Goal: Task Accomplishment & Management: Manage account settings

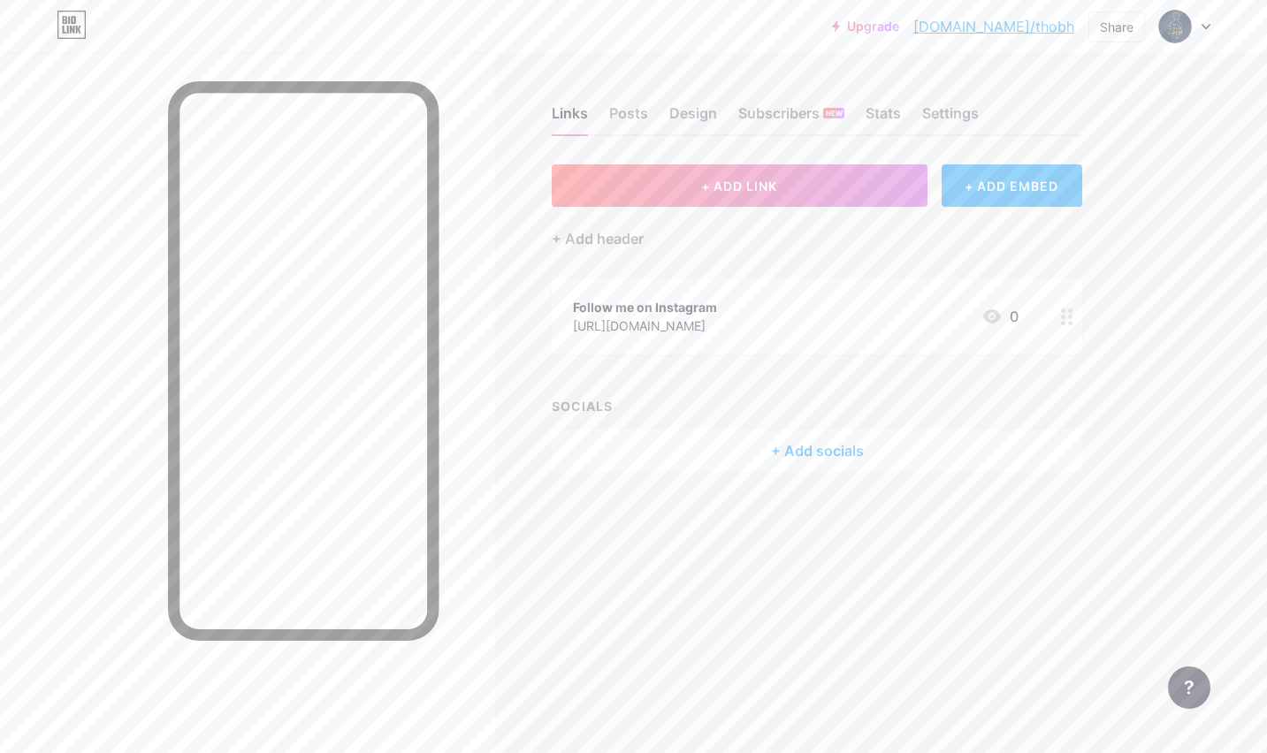
click at [825, 458] on div "+ Add socials" at bounding box center [817, 451] width 531 height 42
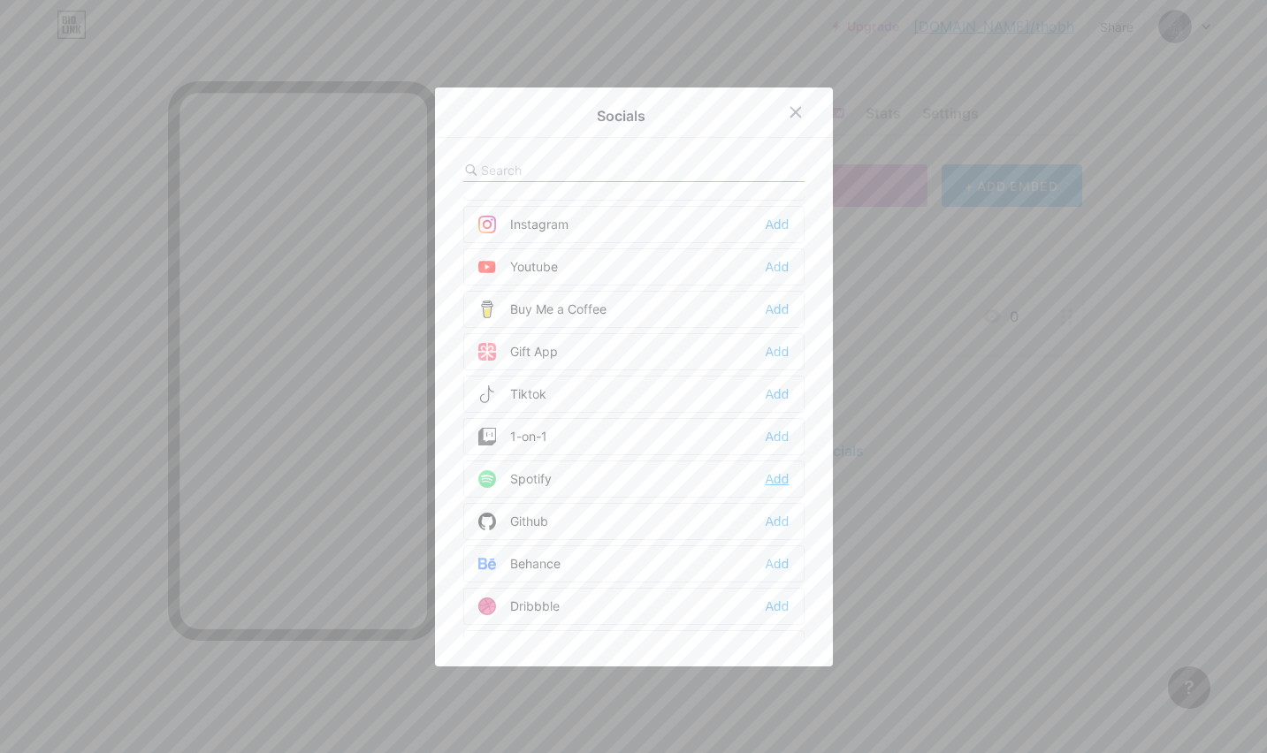
click at [787, 480] on div "Add" at bounding box center [777, 479] width 24 height 18
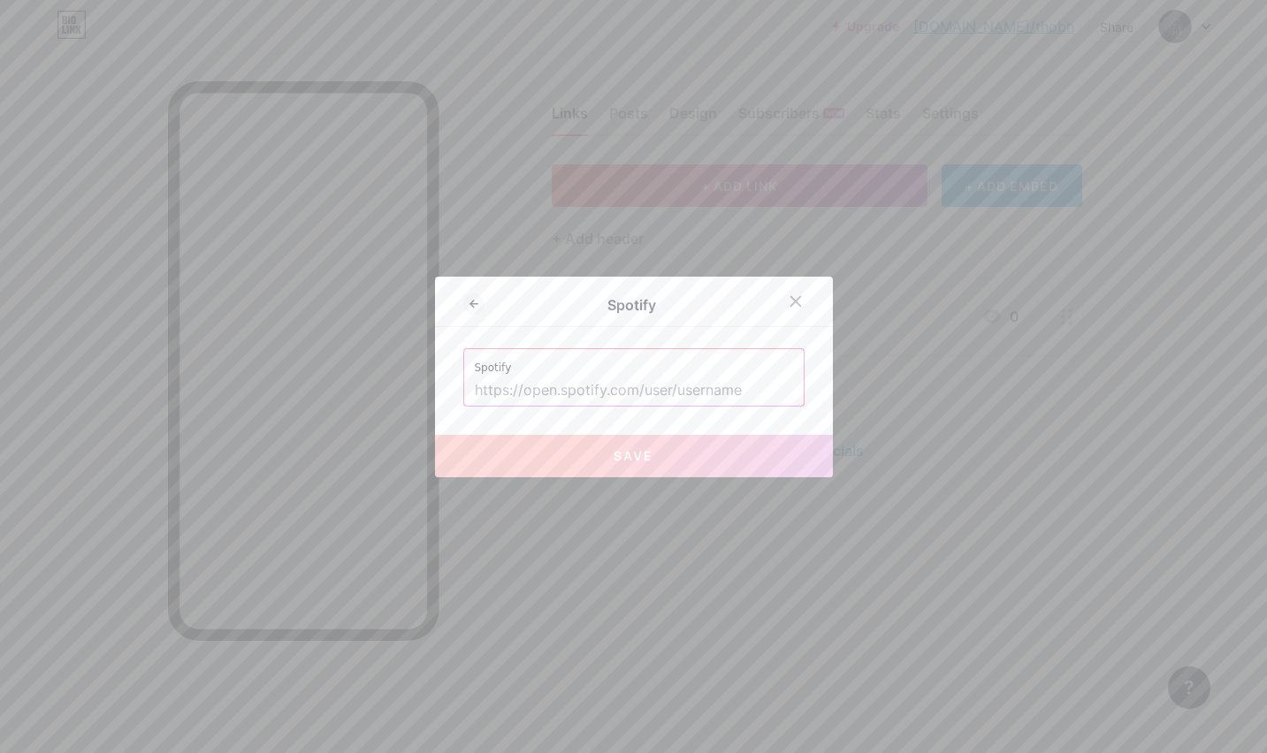
click at [715, 407] on div "Spotify Spotify Save" at bounding box center [634, 377] width 398 height 201
click at [715, 396] on input "text" at bounding box center [634, 391] width 318 height 30
click at [654, 370] on label "Spotify" at bounding box center [634, 362] width 318 height 27
click at [654, 393] on input "text" at bounding box center [634, 391] width 318 height 30
paste input "[URL][DOMAIN_NAME]"
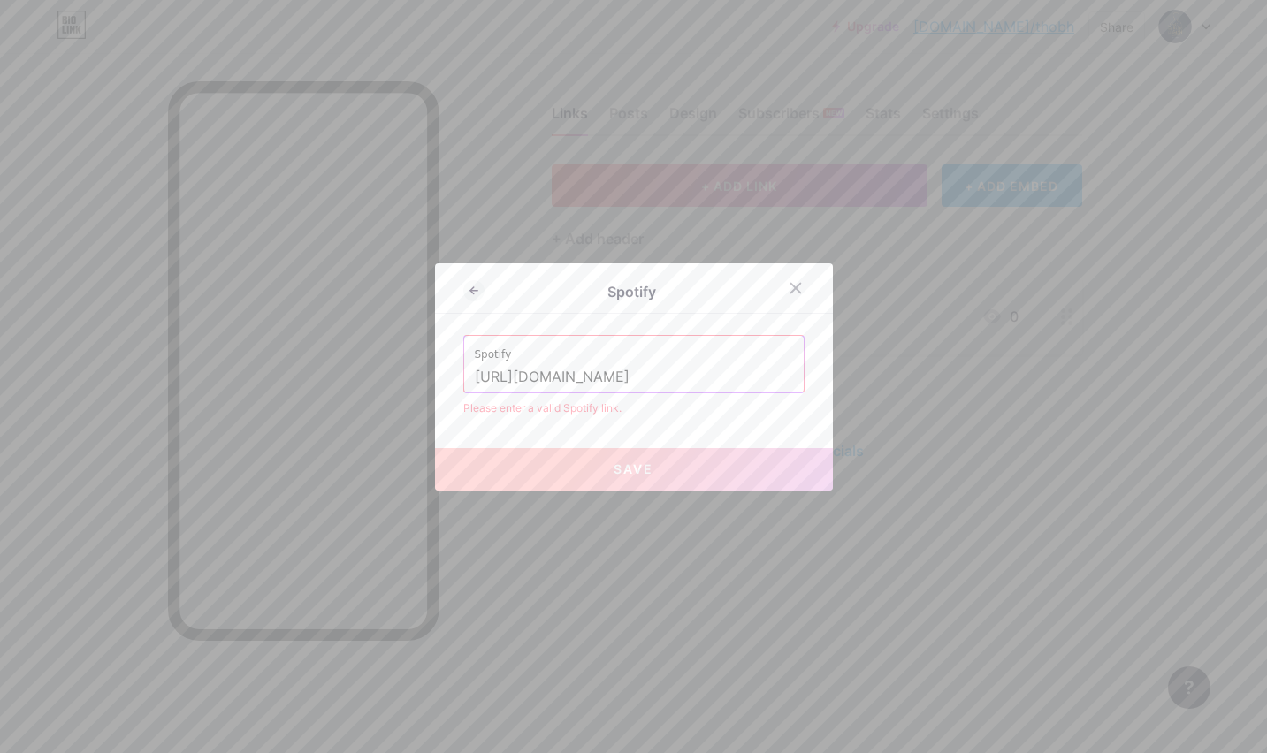
click at [635, 431] on div "Spotify Spotify [URL][DOMAIN_NAME] Please enter a valid Spotify link. Save" at bounding box center [634, 376] width 398 height 227
click at [699, 416] on div "Please enter a valid Spotify link." at bounding box center [633, 409] width 341 height 16
click at [661, 470] on button "Save" at bounding box center [634, 469] width 398 height 42
click at [659, 448] on button "Save" at bounding box center [634, 469] width 398 height 42
click at [671, 404] on div "Please enter a valid Spotify link." at bounding box center [633, 409] width 341 height 16
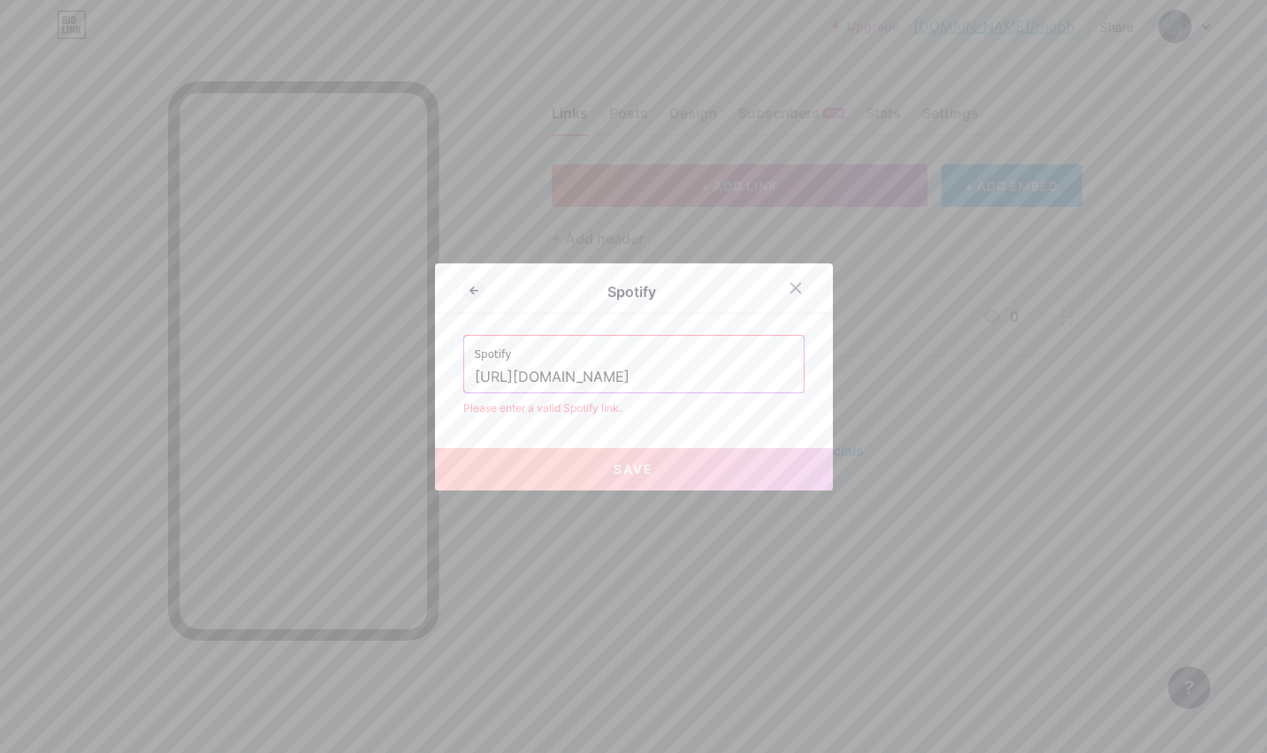
click at [556, 379] on input "[URL][DOMAIN_NAME]" at bounding box center [634, 378] width 318 height 30
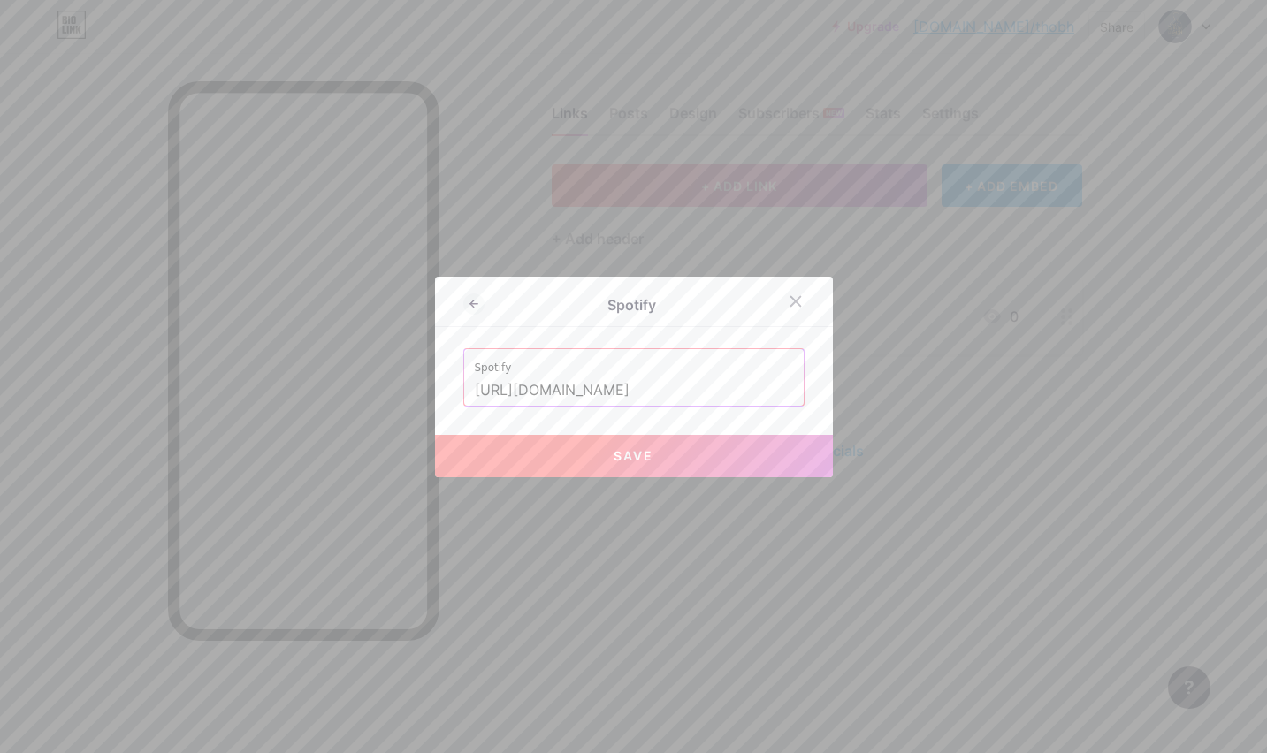
click at [646, 378] on input "[URL][DOMAIN_NAME]" at bounding box center [634, 391] width 318 height 30
click at [767, 389] on input "[URL][DOMAIN_NAME]" at bounding box center [634, 391] width 318 height 30
drag, startPoint x: 767, startPoint y: 393, endPoint x: 722, endPoint y: 393, distance: 44.2
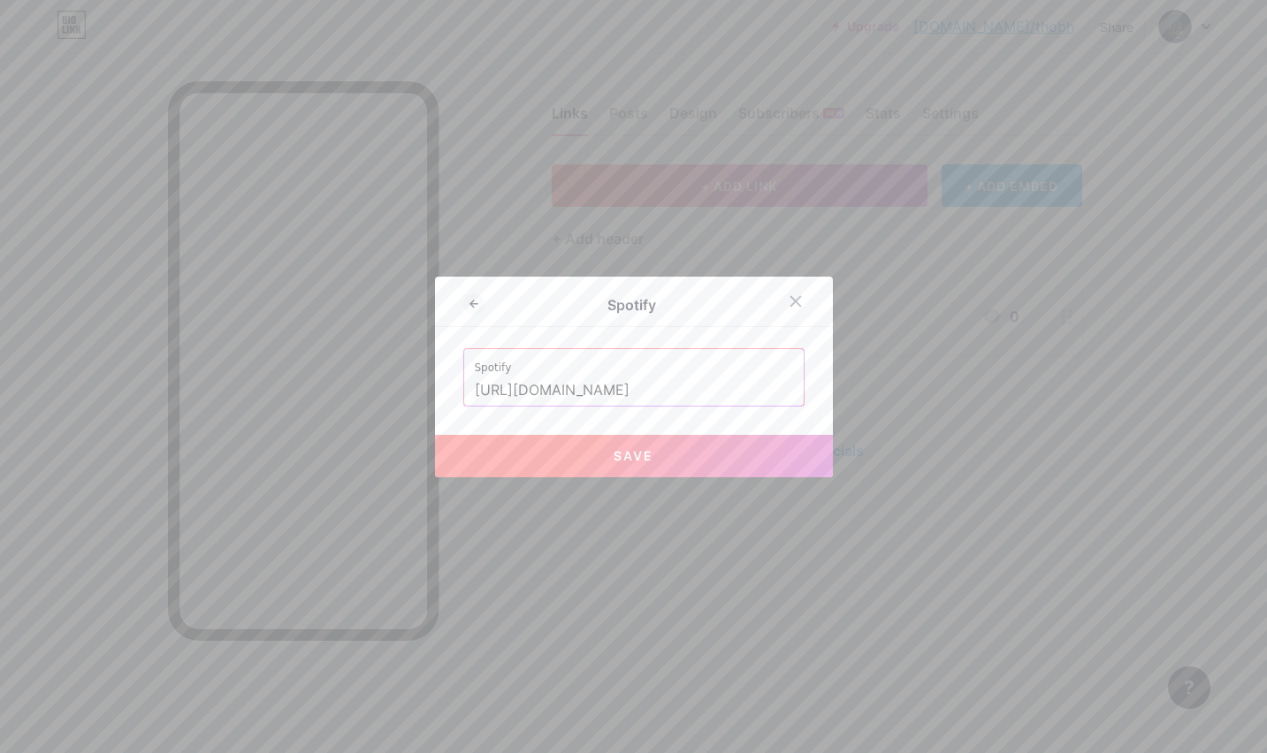
click at [722, 393] on input "[URL][DOMAIN_NAME]" at bounding box center [634, 391] width 318 height 30
type input "[URL][DOMAIN_NAME]"
click at [693, 462] on button "Save" at bounding box center [634, 456] width 398 height 42
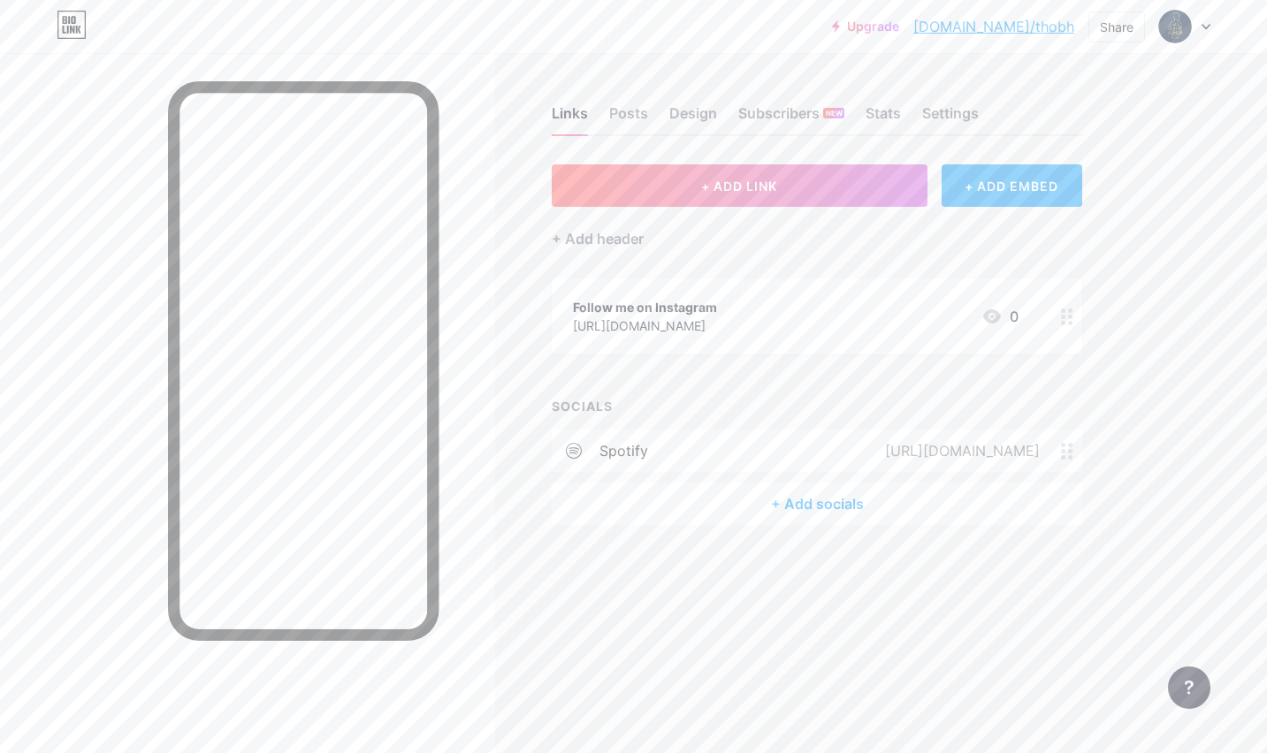
click at [857, 444] on div "[URL][DOMAIN_NAME]" at bounding box center [959, 450] width 204 height 21
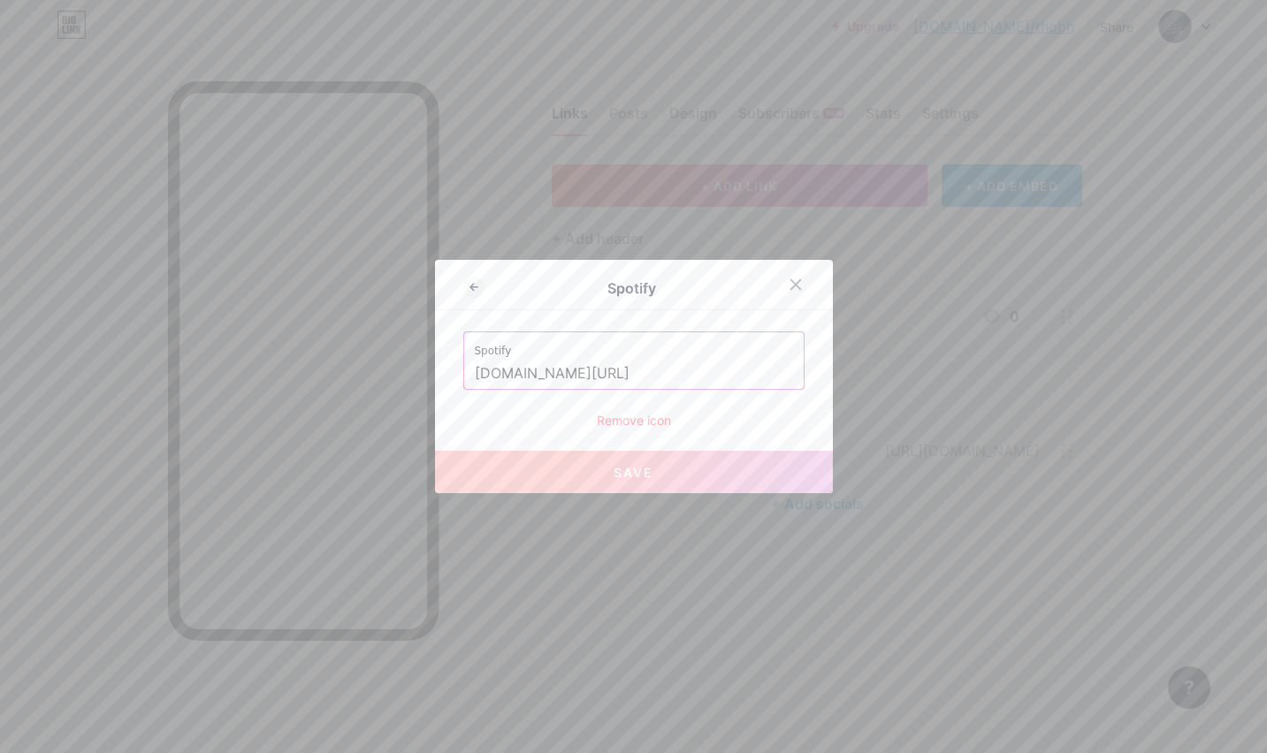
click at [659, 376] on input "[DOMAIN_NAME][URL]" at bounding box center [634, 374] width 318 height 30
click at [663, 425] on div "Remove icon" at bounding box center [633, 420] width 341 height 19
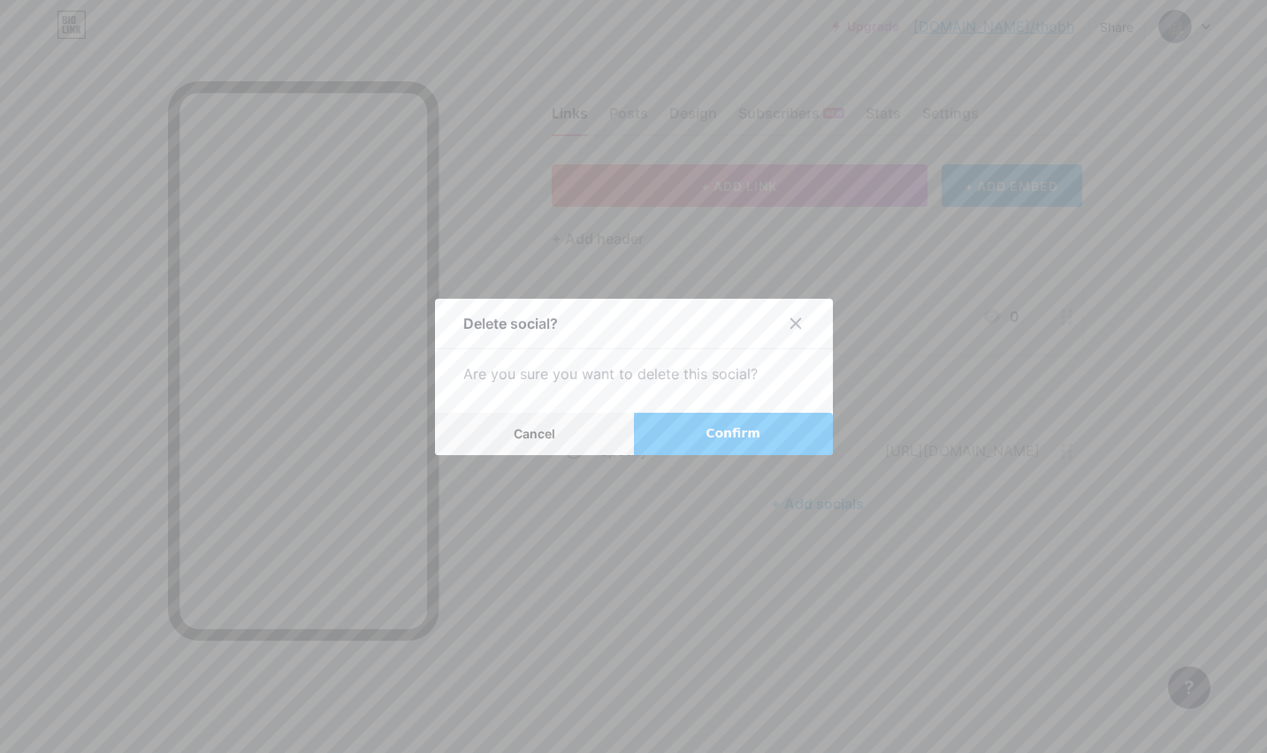
click at [663, 426] on button "Confirm" at bounding box center [733, 434] width 199 height 42
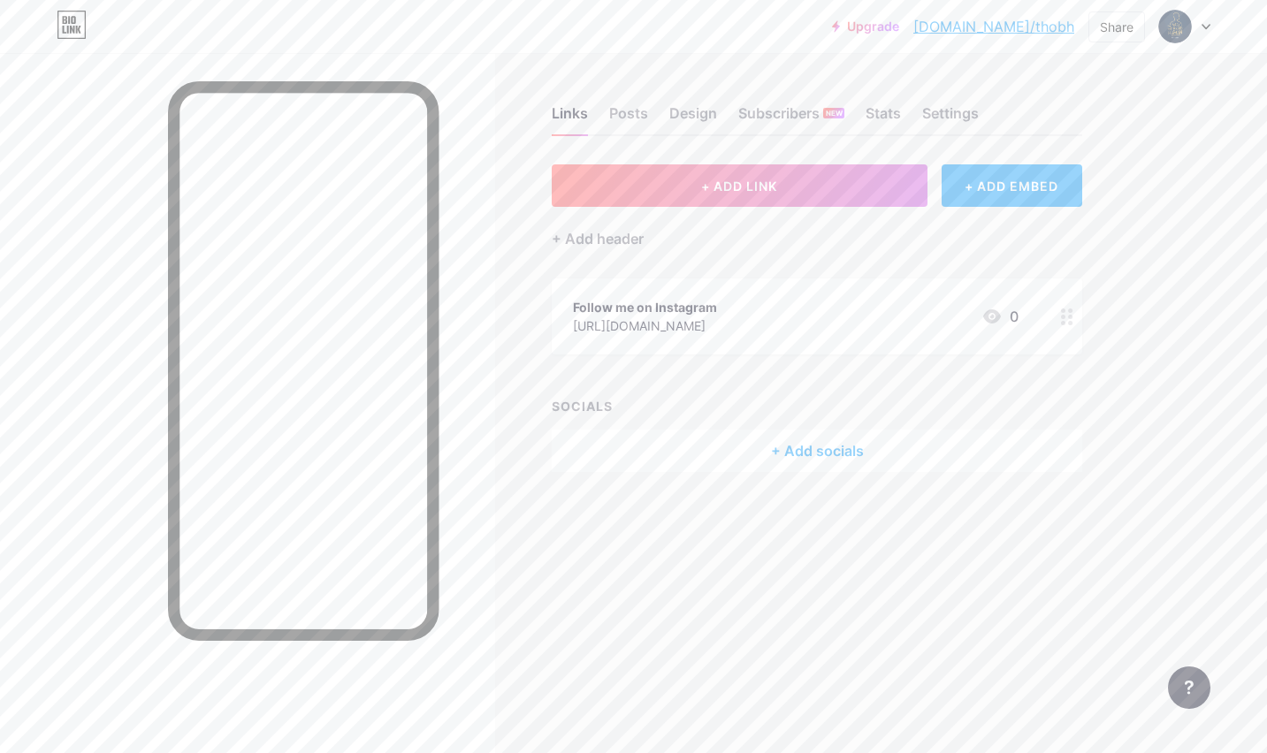
click at [783, 453] on div "+ Add socials" at bounding box center [817, 451] width 531 height 42
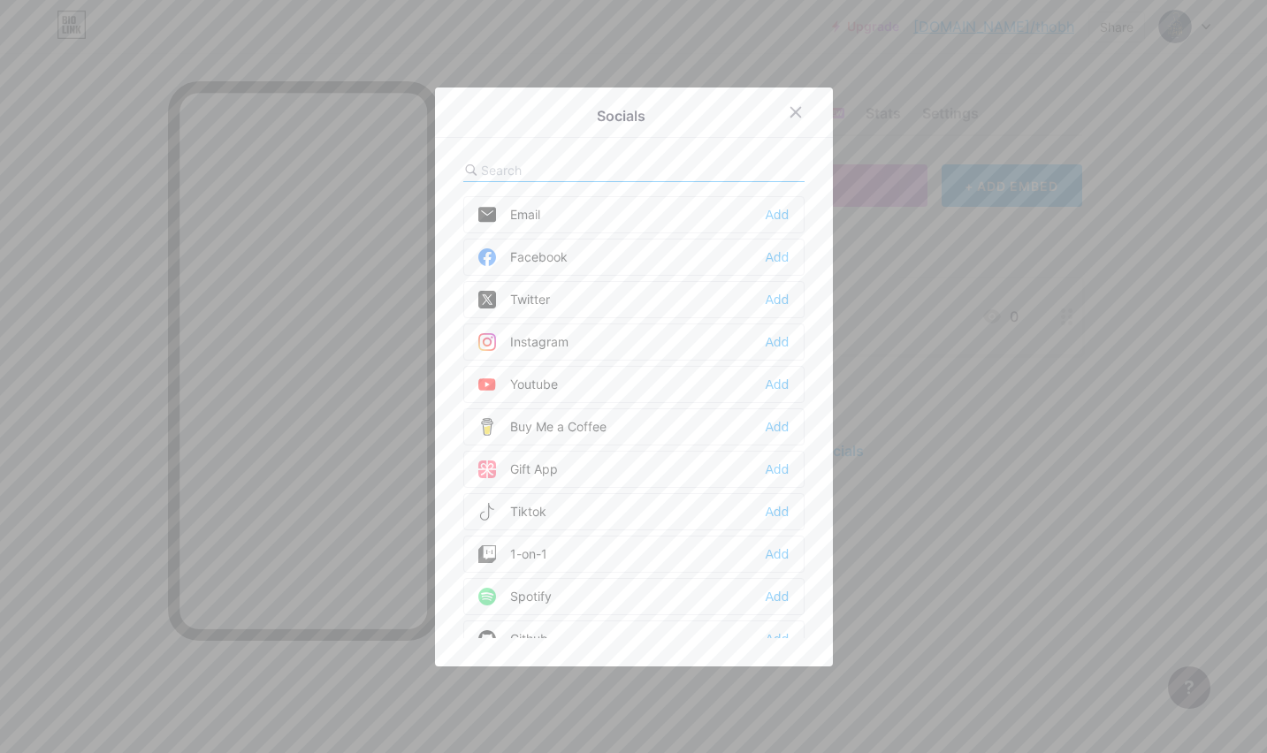
click at [606, 164] on input "text" at bounding box center [578, 170] width 195 height 19
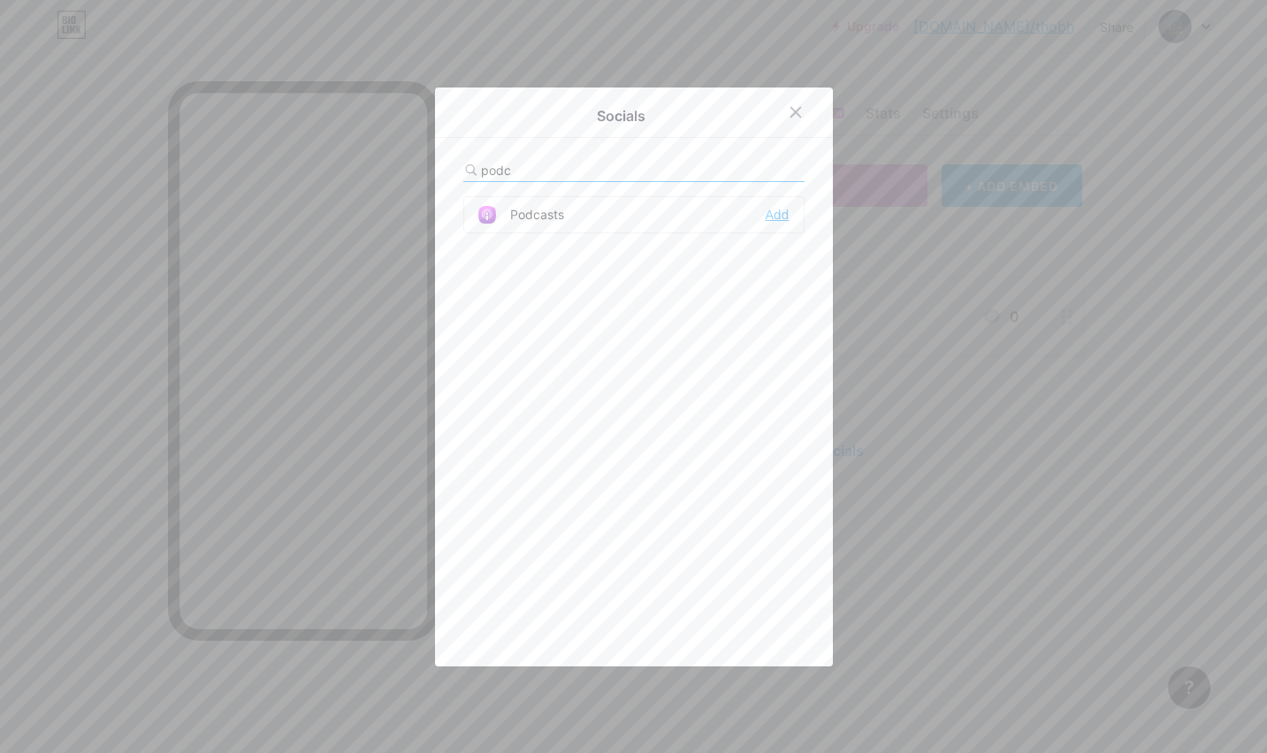
type input "podc"
click at [767, 215] on div "Add" at bounding box center [777, 215] width 24 height 18
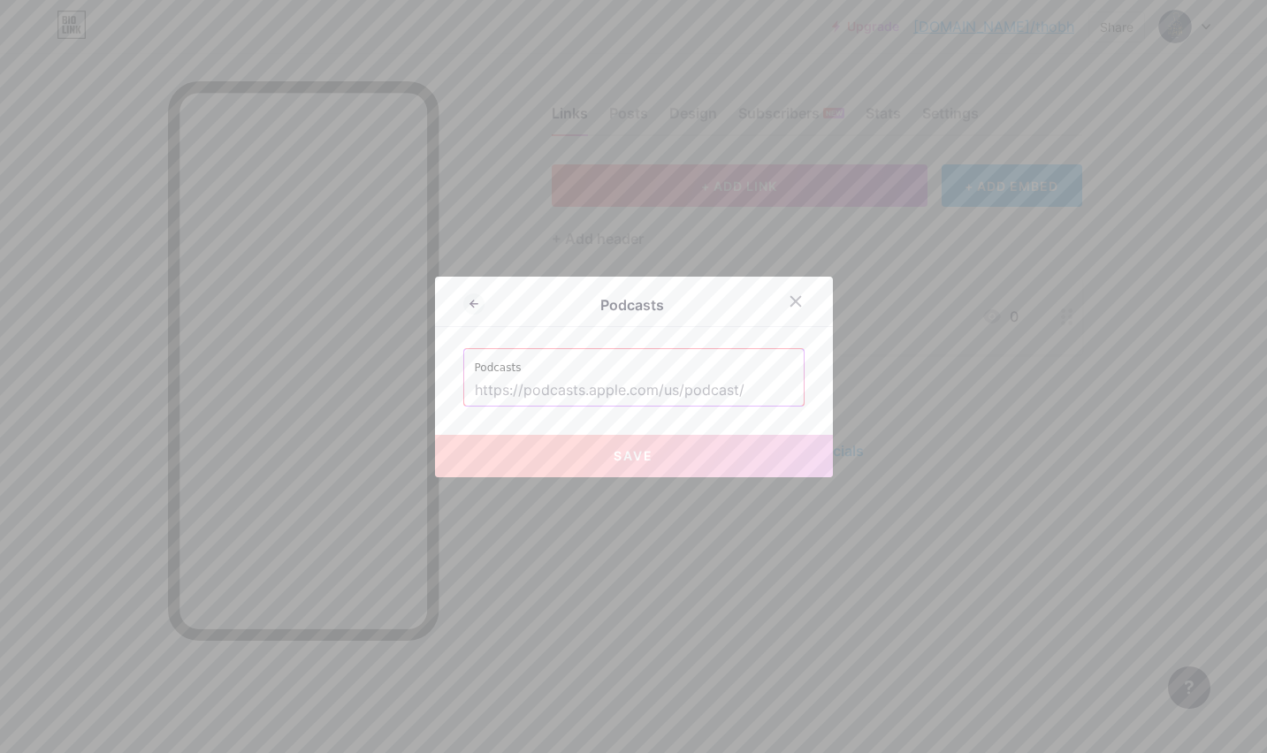
click at [623, 390] on input "text" at bounding box center [634, 391] width 318 height 30
paste input "[URL][DOMAIN_NAME]"
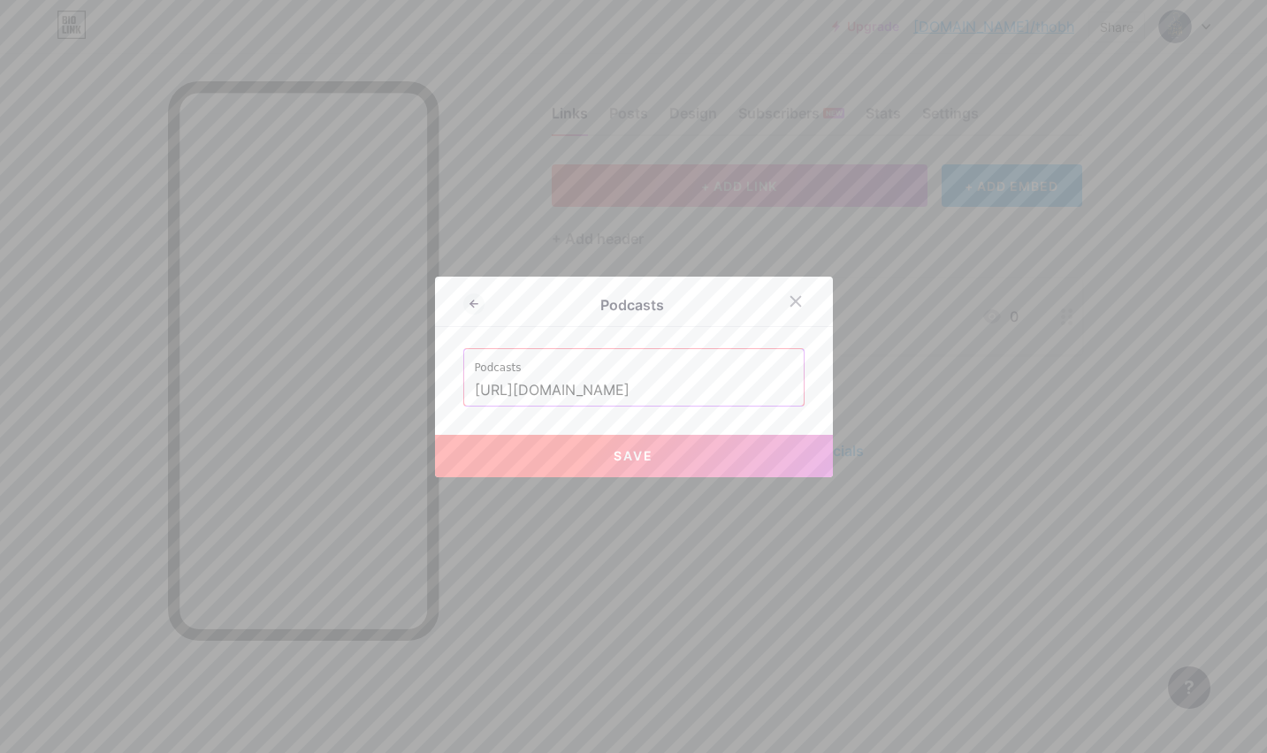
type input "[URL][DOMAIN_NAME]"
click at [615, 439] on button "Save" at bounding box center [634, 456] width 398 height 42
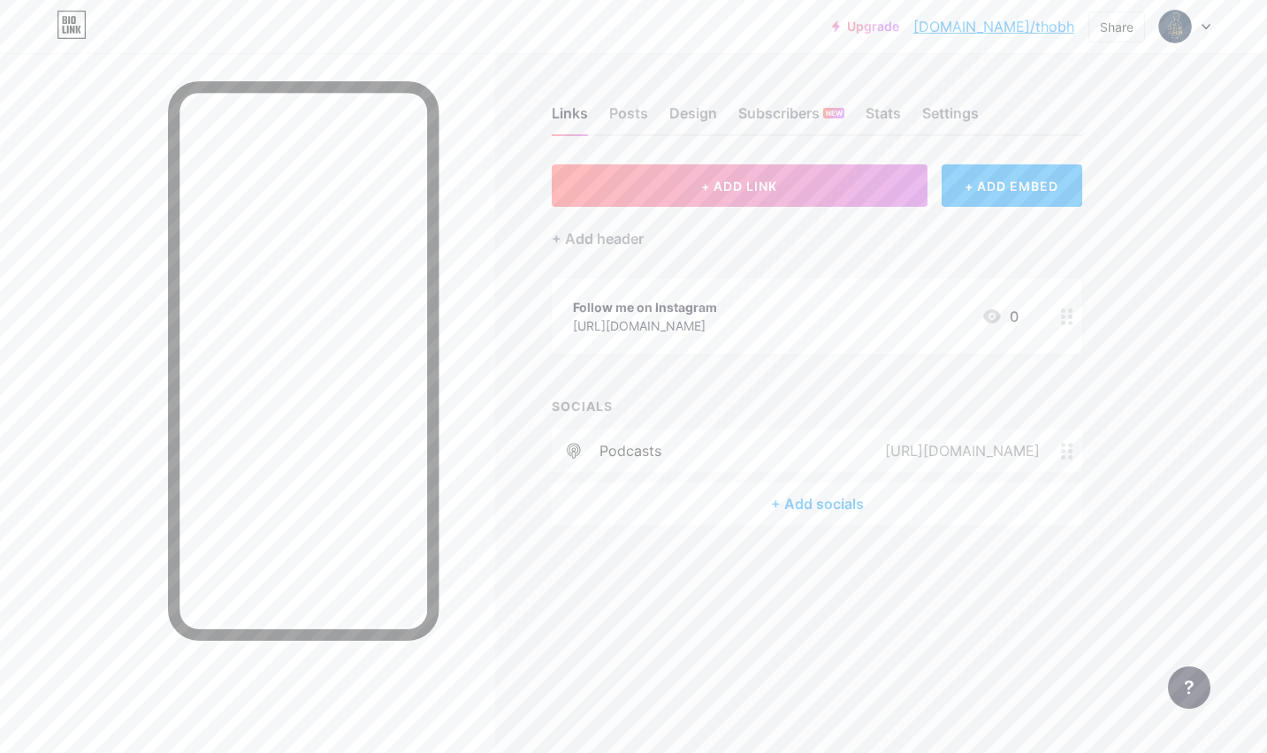
click at [857, 447] on div "[URL][DOMAIN_NAME]" at bounding box center [959, 450] width 204 height 21
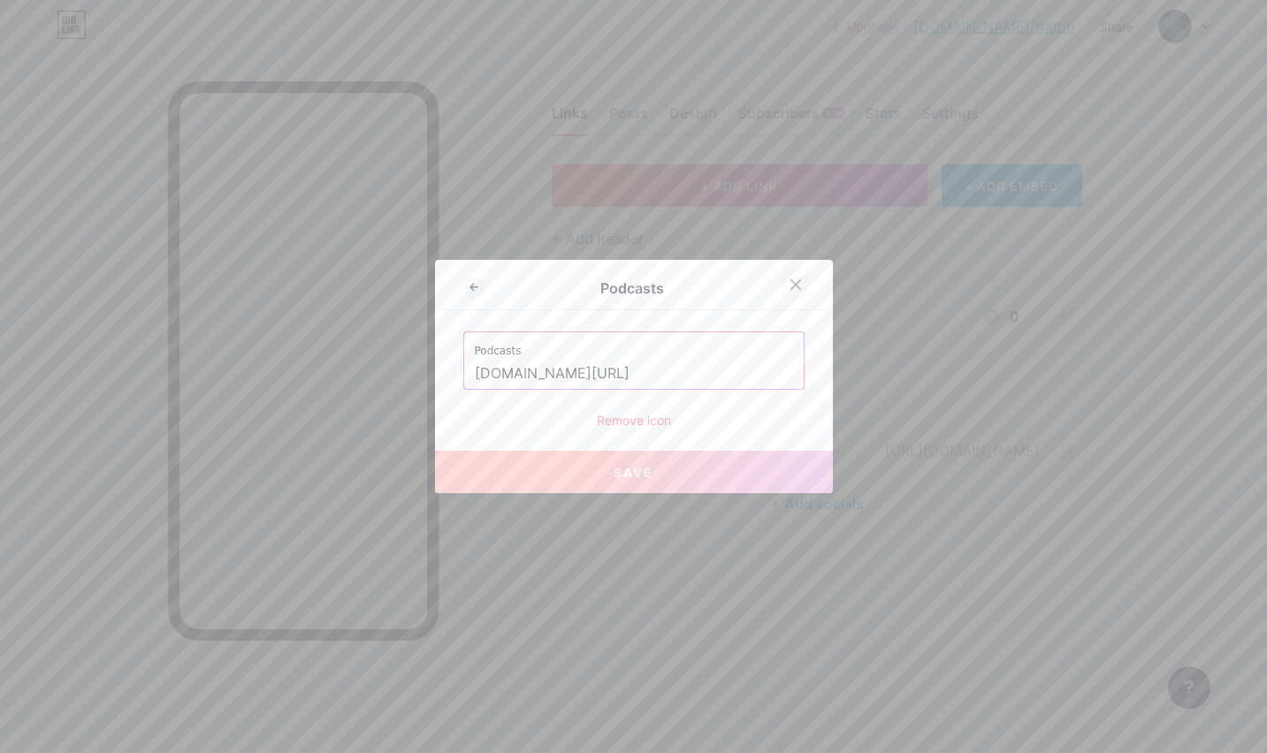
click at [798, 292] on div at bounding box center [796, 285] width 32 height 32
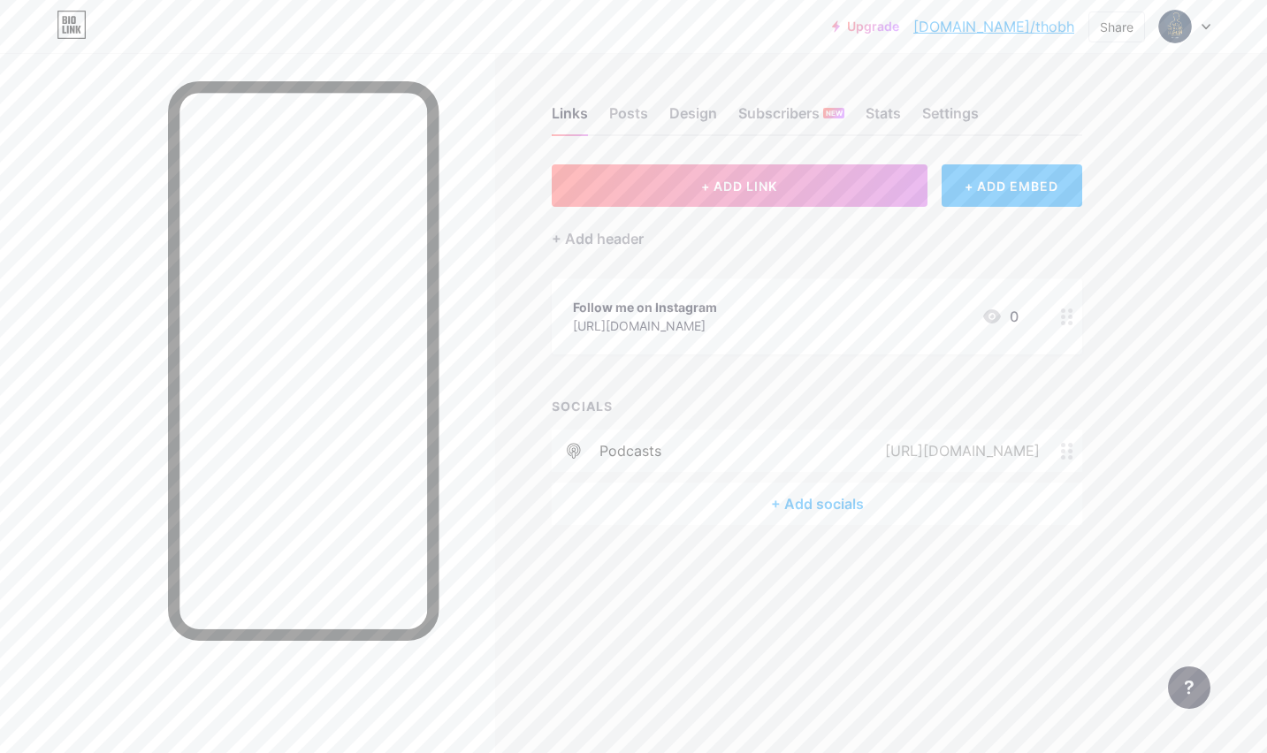
click at [743, 337] on div "Follow me on Instagram [URL][DOMAIN_NAME] 0" at bounding box center [817, 317] width 531 height 76
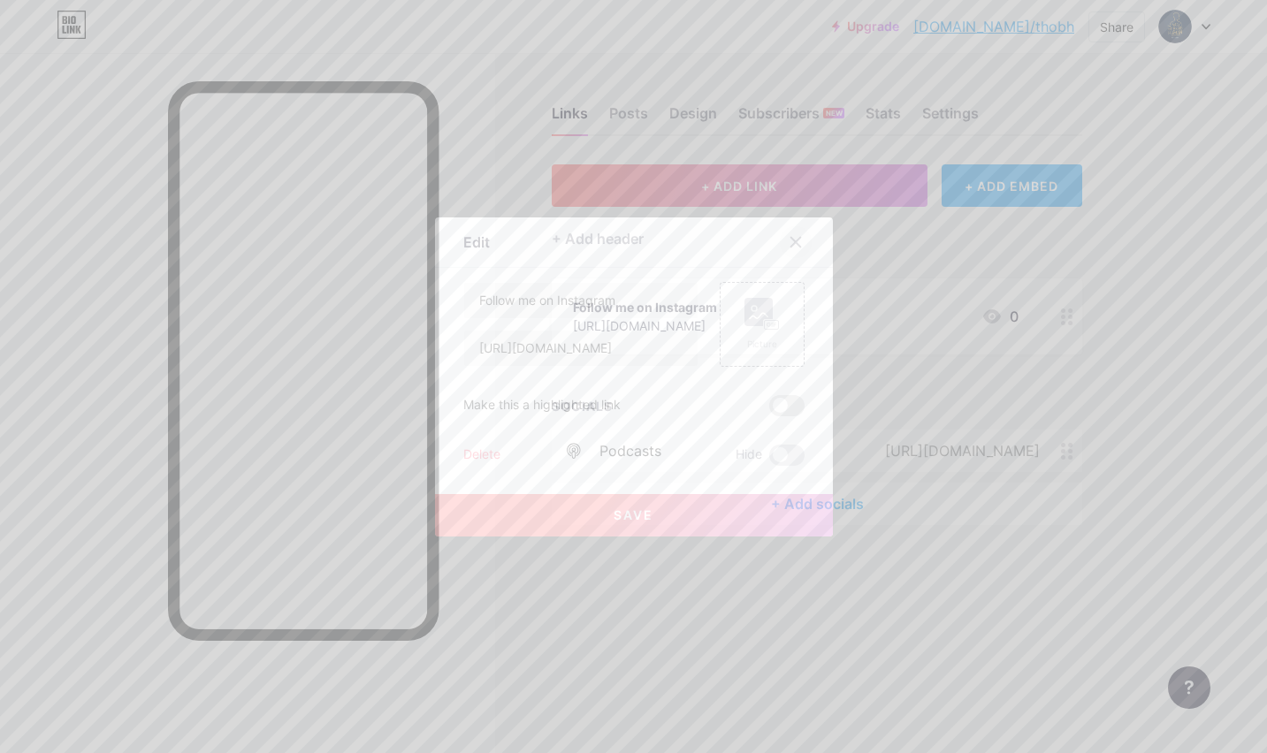
click at [794, 242] on icon at bounding box center [795, 242] width 10 height 10
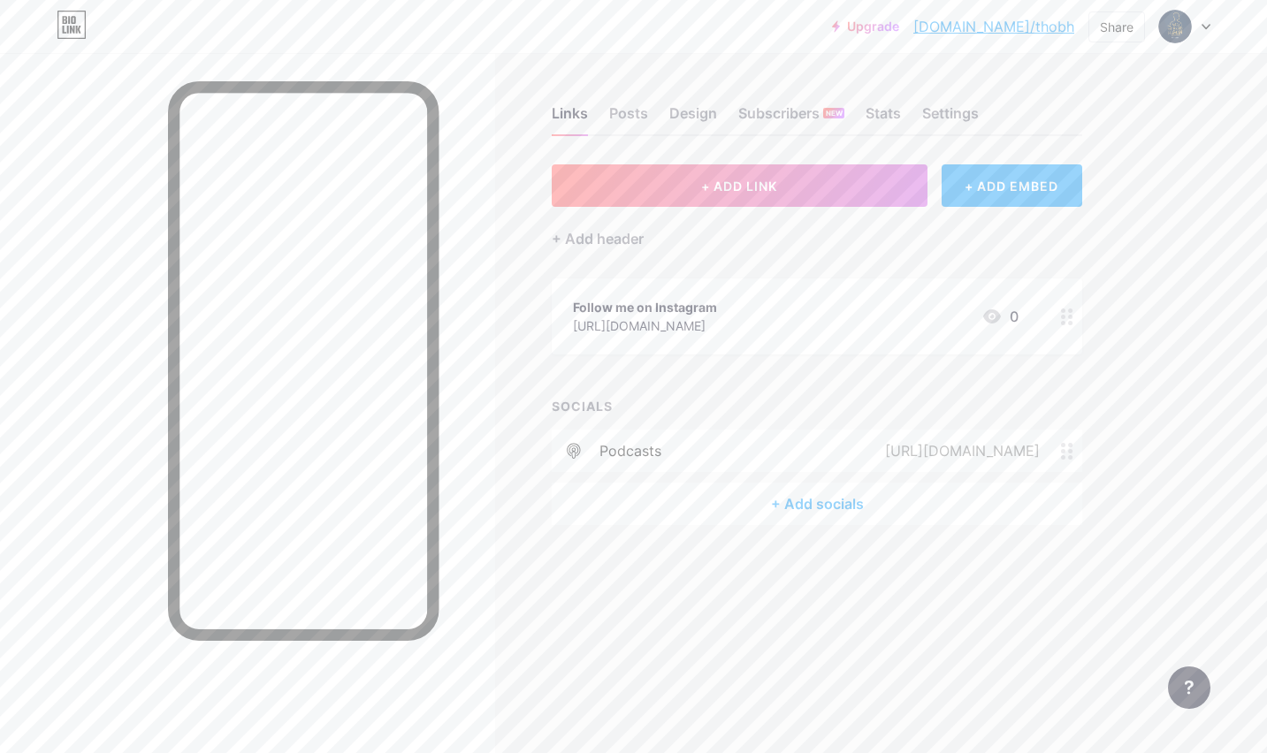
click at [736, 350] on div "Follow me on Instagram [URL][DOMAIN_NAME] 0" at bounding box center [817, 317] width 531 height 76
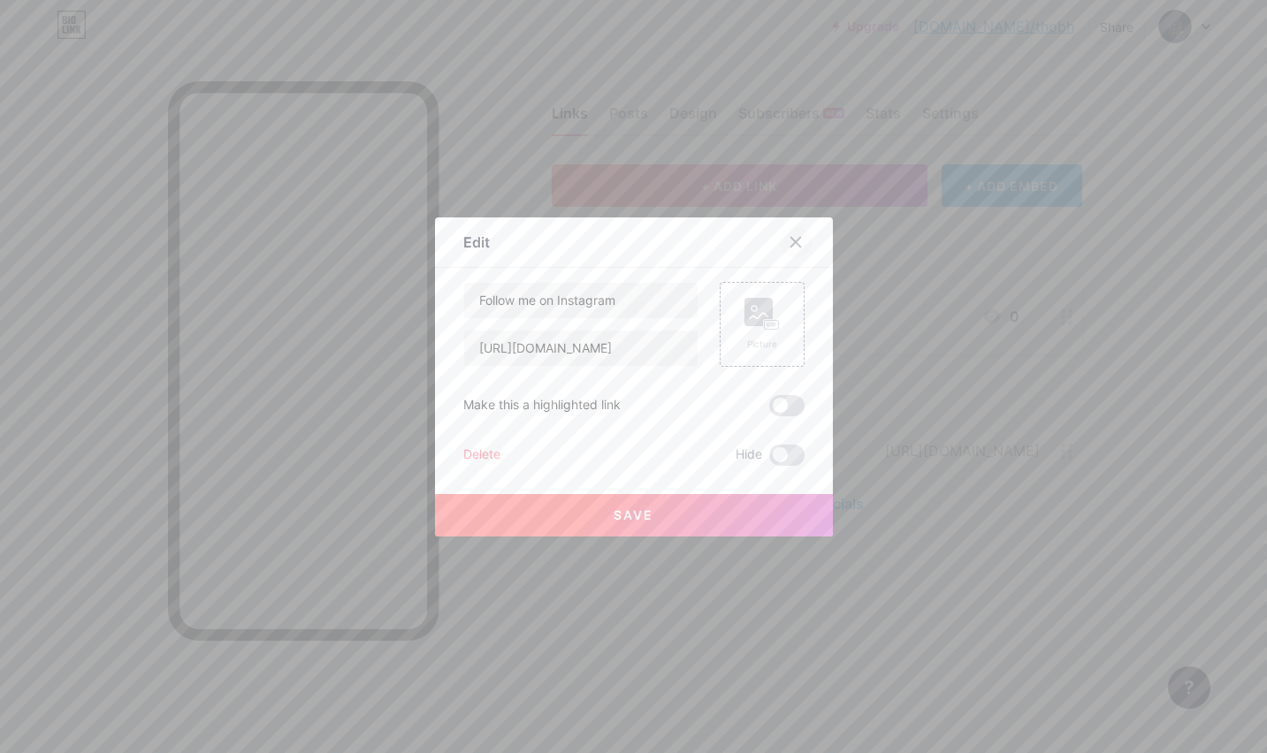
click at [803, 246] on div at bounding box center [796, 242] width 32 height 32
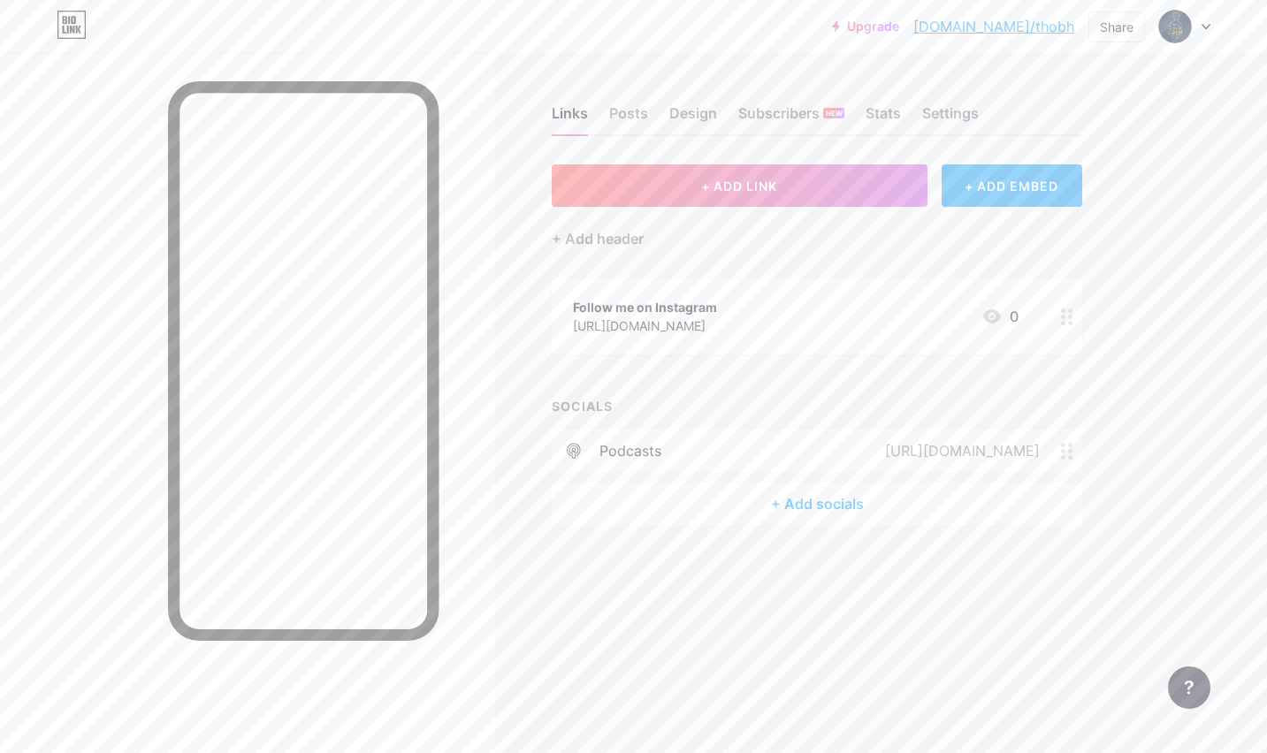
click at [857, 447] on div "[URL][DOMAIN_NAME]" at bounding box center [959, 450] width 204 height 21
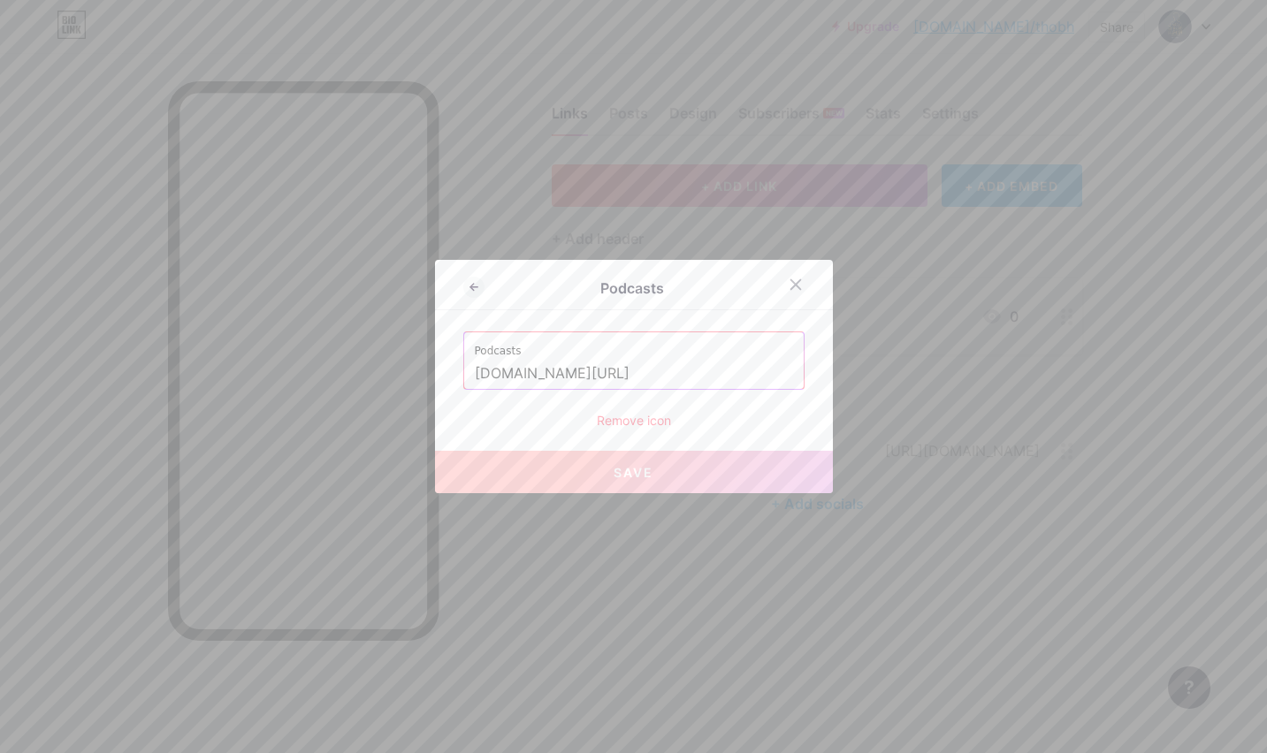
click at [722, 376] on input "[DOMAIN_NAME][URL]" at bounding box center [634, 374] width 318 height 30
click at [793, 279] on icon at bounding box center [796, 285] width 14 height 14
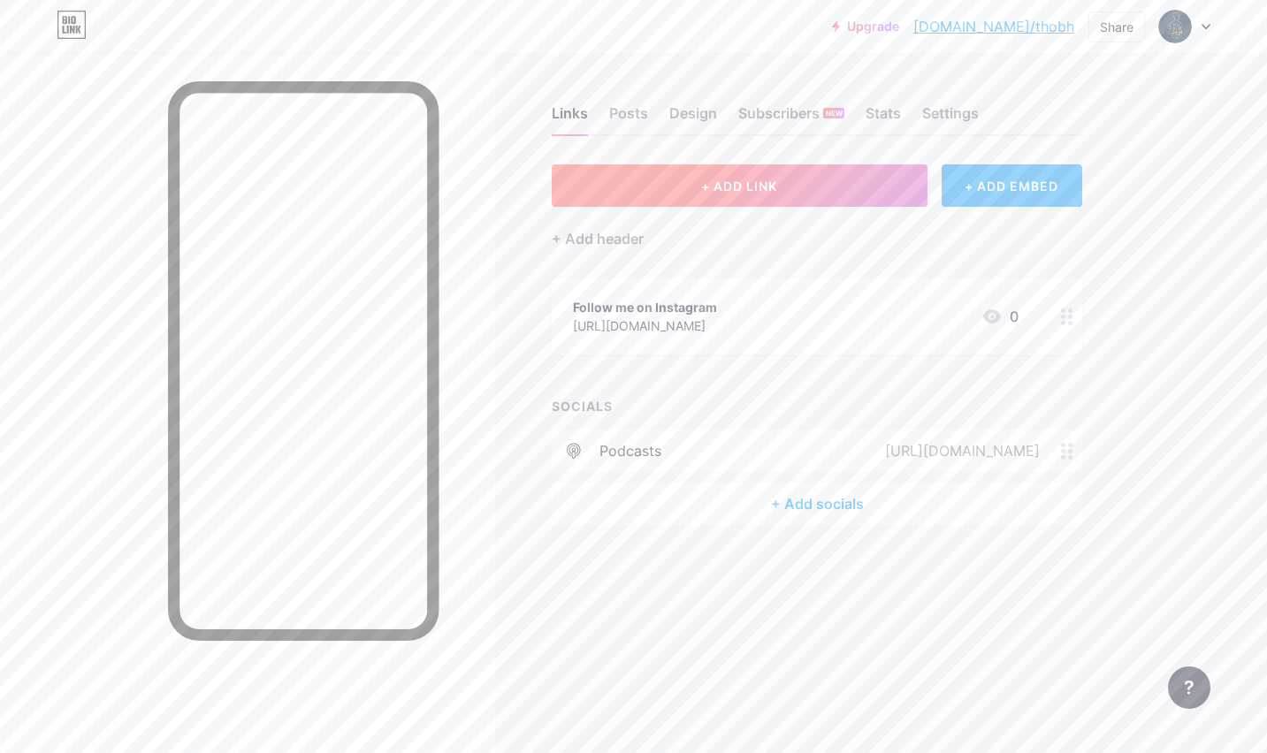
click at [712, 193] on button "+ ADD LINK" at bounding box center [740, 185] width 376 height 42
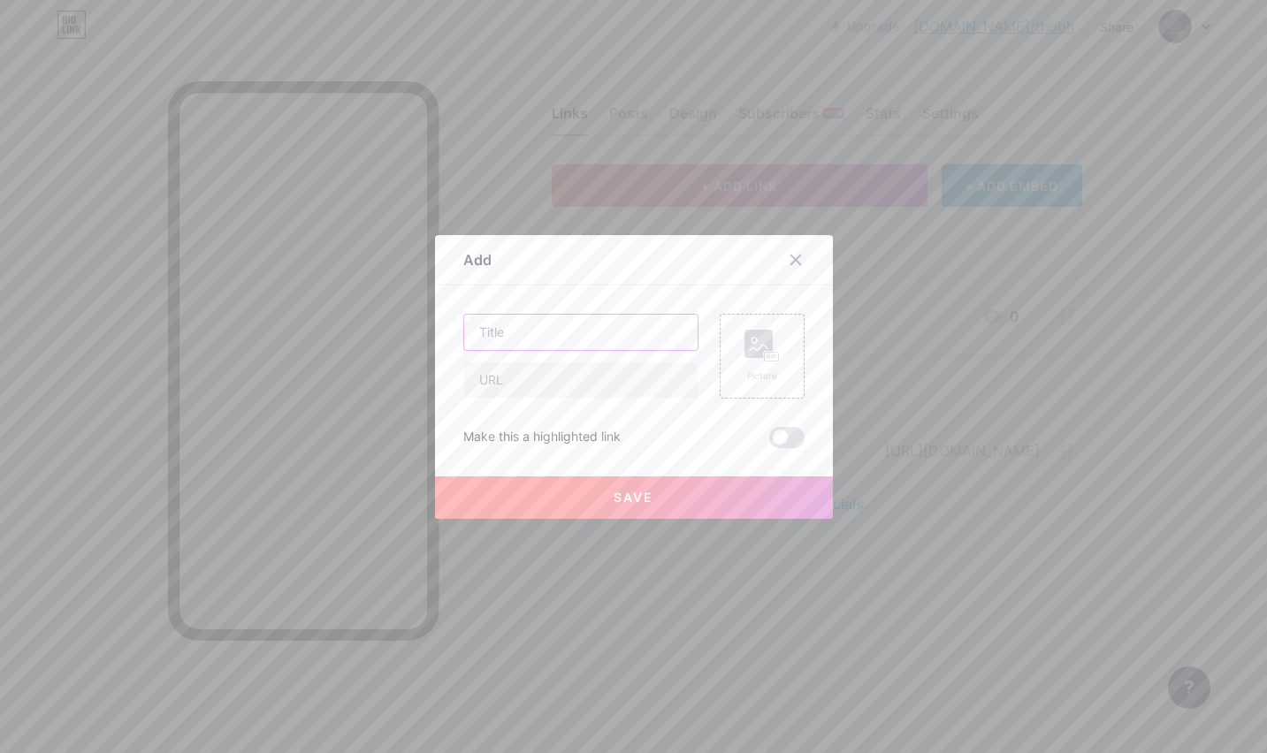
click at [595, 340] on input "text" at bounding box center [580, 332] width 233 height 35
type input "The heART of Being Human Podcast"
click at [550, 396] on input "text" at bounding box center [580, 380] width 233 height 35
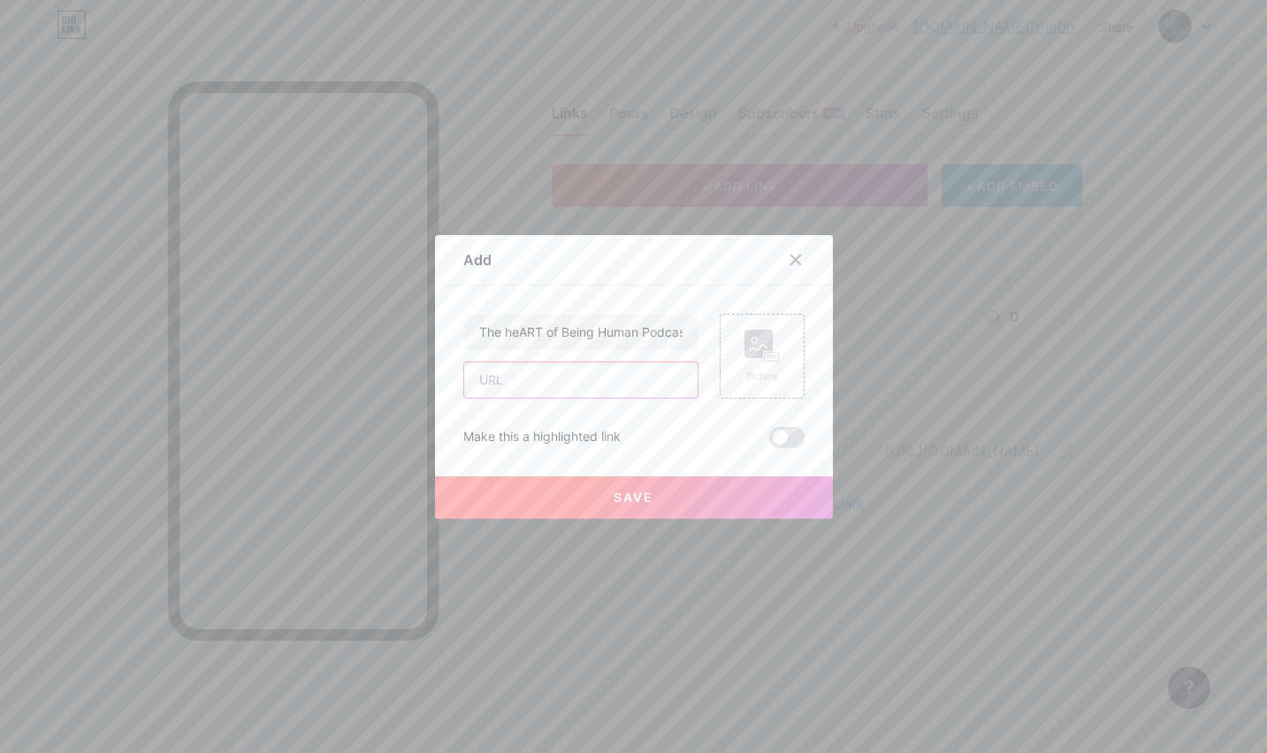
paste input "[DOMAIN_NAME][URL]"
type input "[DOMAIN_NAME][URL]"
click at [783, 438] on span at bounding box center [786, 437] width 35 height 21
click at [769, 442] on input "checkbox" at bounding box center [769, 442] width 0 height 0
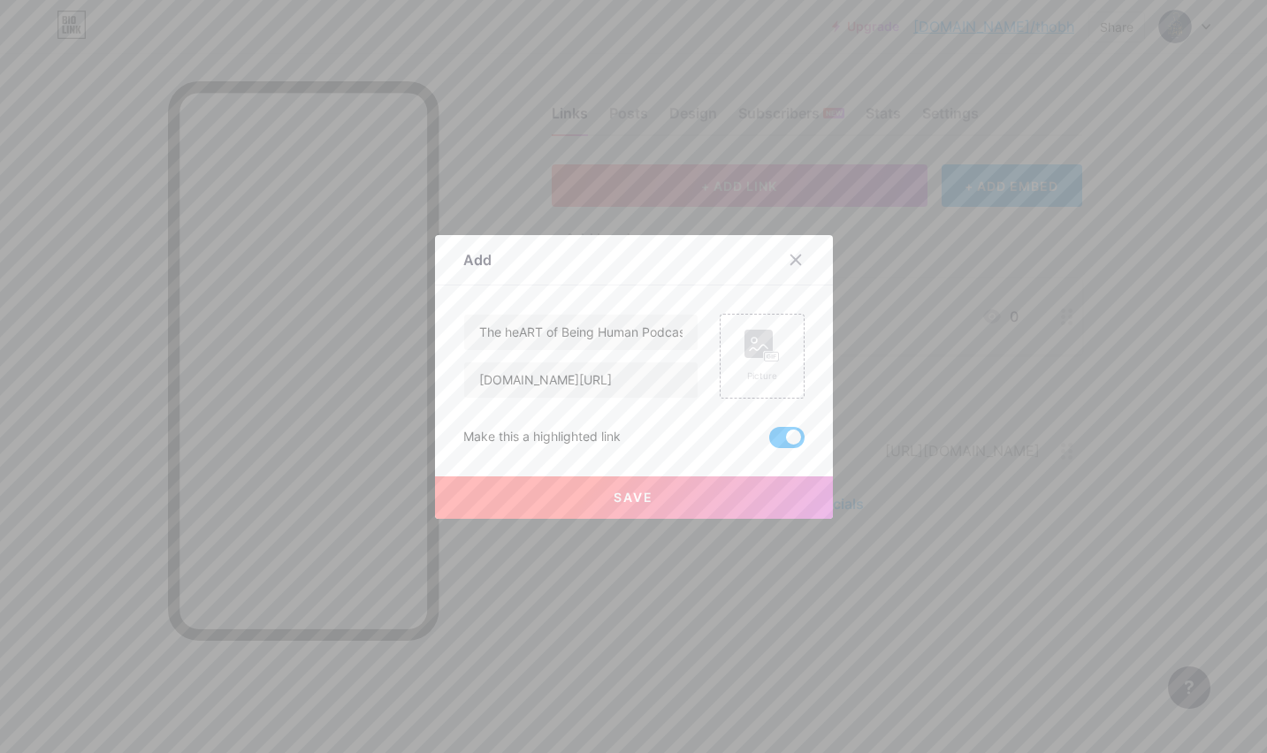
scroll to position [0, 0]
click at [750, 364] on div "Picture" at bounding box center [762, 356] width 35 height 53
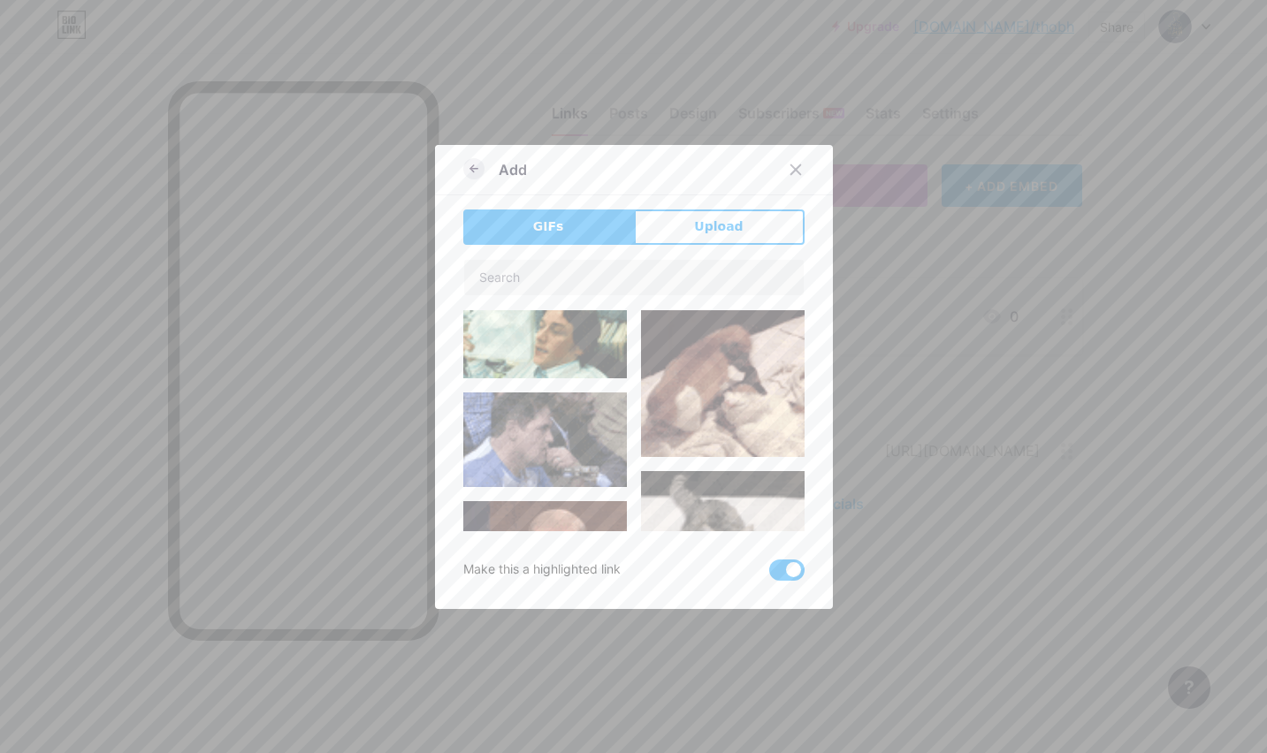
click at [483, 170] on icon at bounding box center [473, 168] width 21 height 21
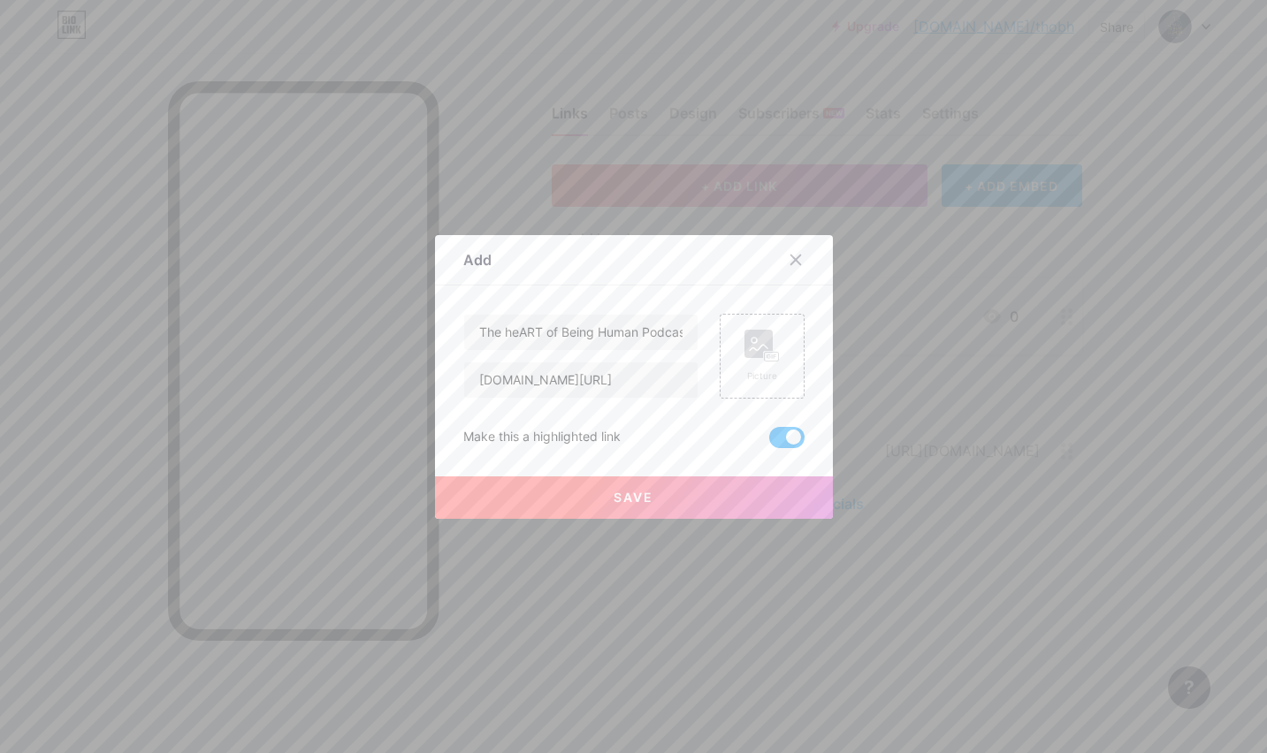
click at [636, 500] on span "Save" at bounding box center [634, 497] width 40 height 15
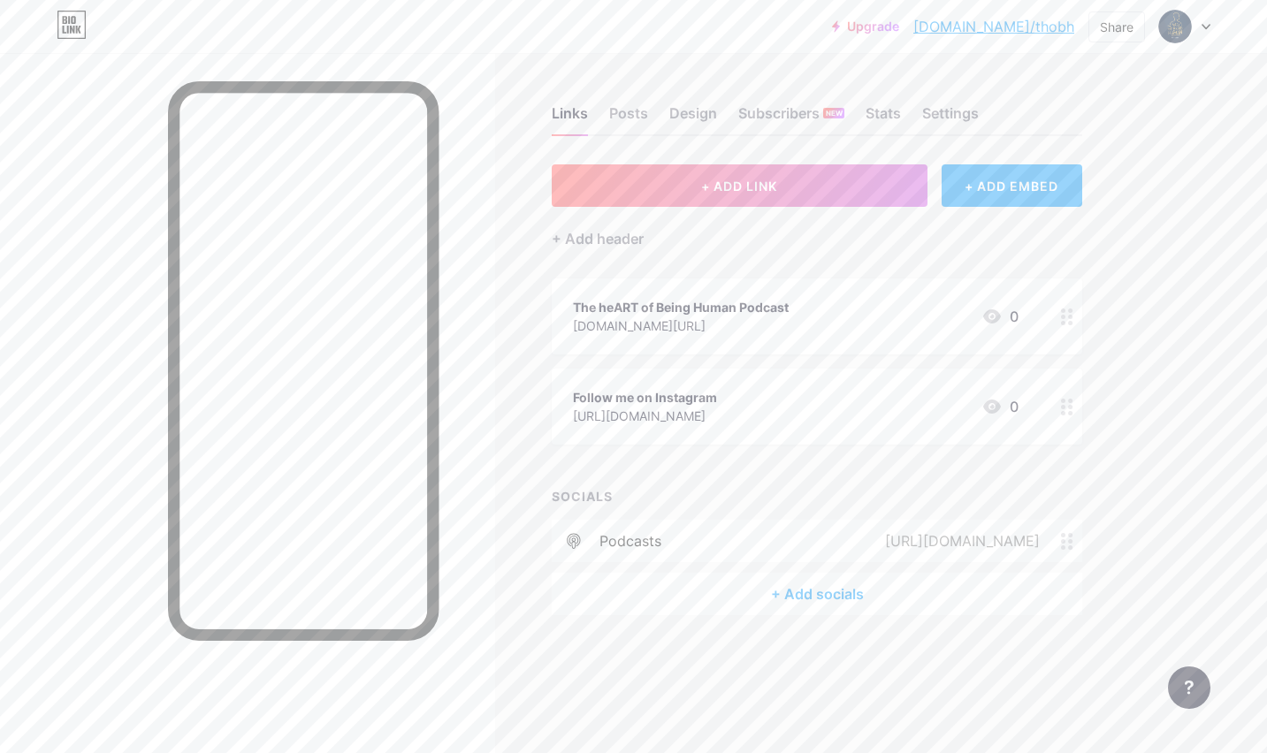
click at [643, 311] on div "The heART of Being Human Podcast" at bounding box center [681, 307] width 216 height 19
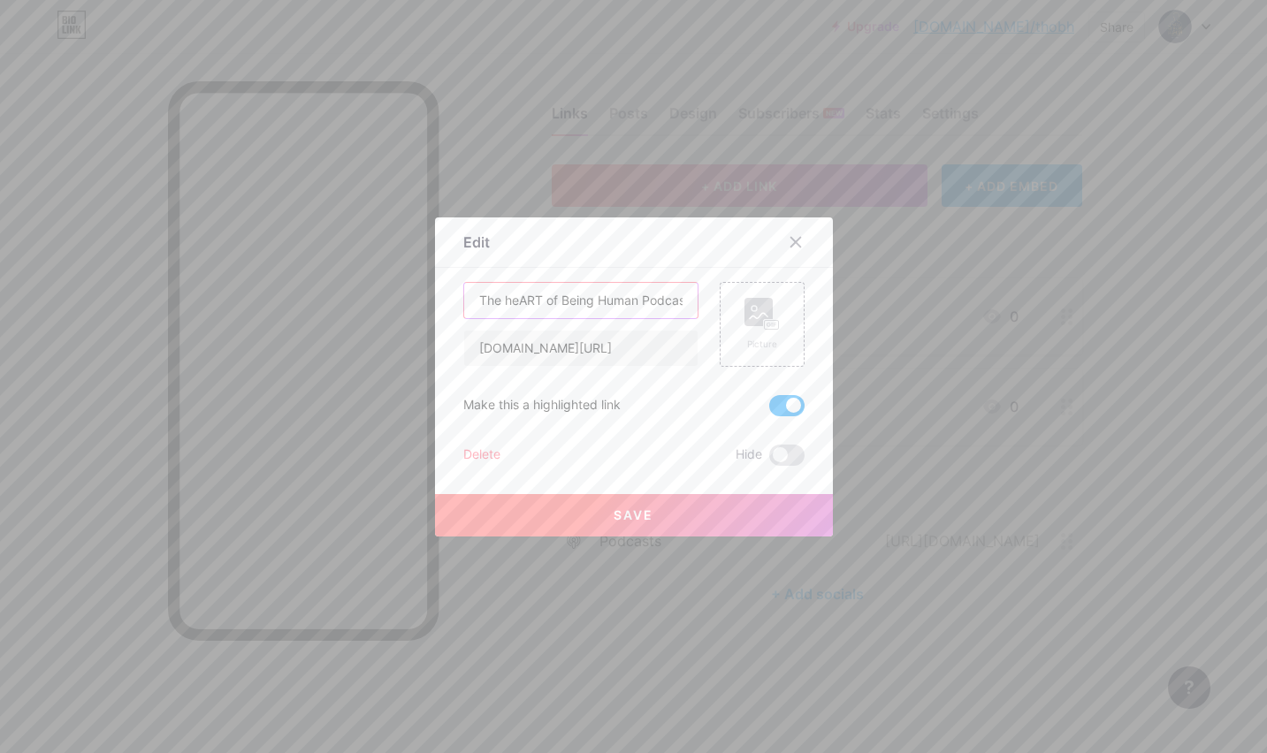
scroll to position [0, 9]
drag, startPoint x: 482, startPoint y: 302, endPoint x: 688, endPoint y: 296, distance: 206.1
click at [687, 297] on input "The heART of Being Human Podcast" at bounding box center [580, 300] width 233 height 35
click at [662, 302] on input "Listen to the Podcast on Apple Podcast" at bounding box center [580, 300] width 233 height 35
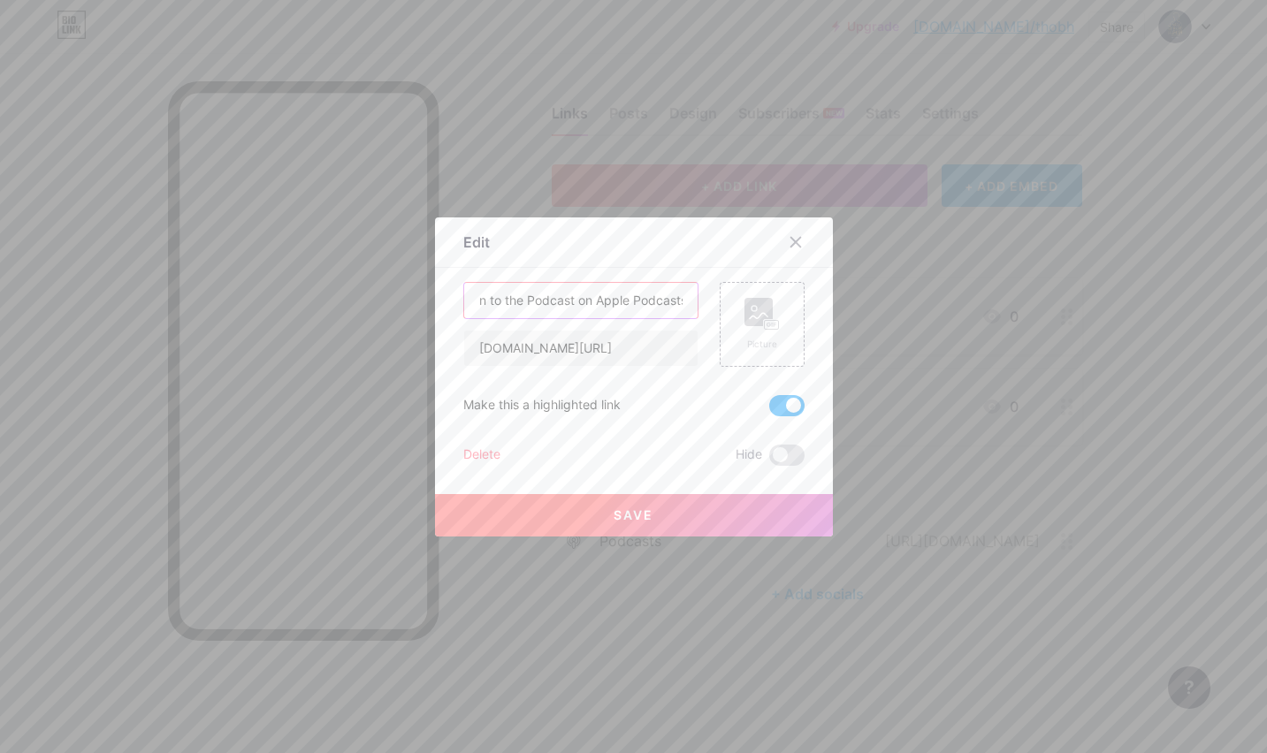
scroll to position [0, 34]
type input "Listen to the Podcast on Apple Podcasts"
click at [645, 509] on span "Save" at bounding box center [634, 515] width 40 height 15
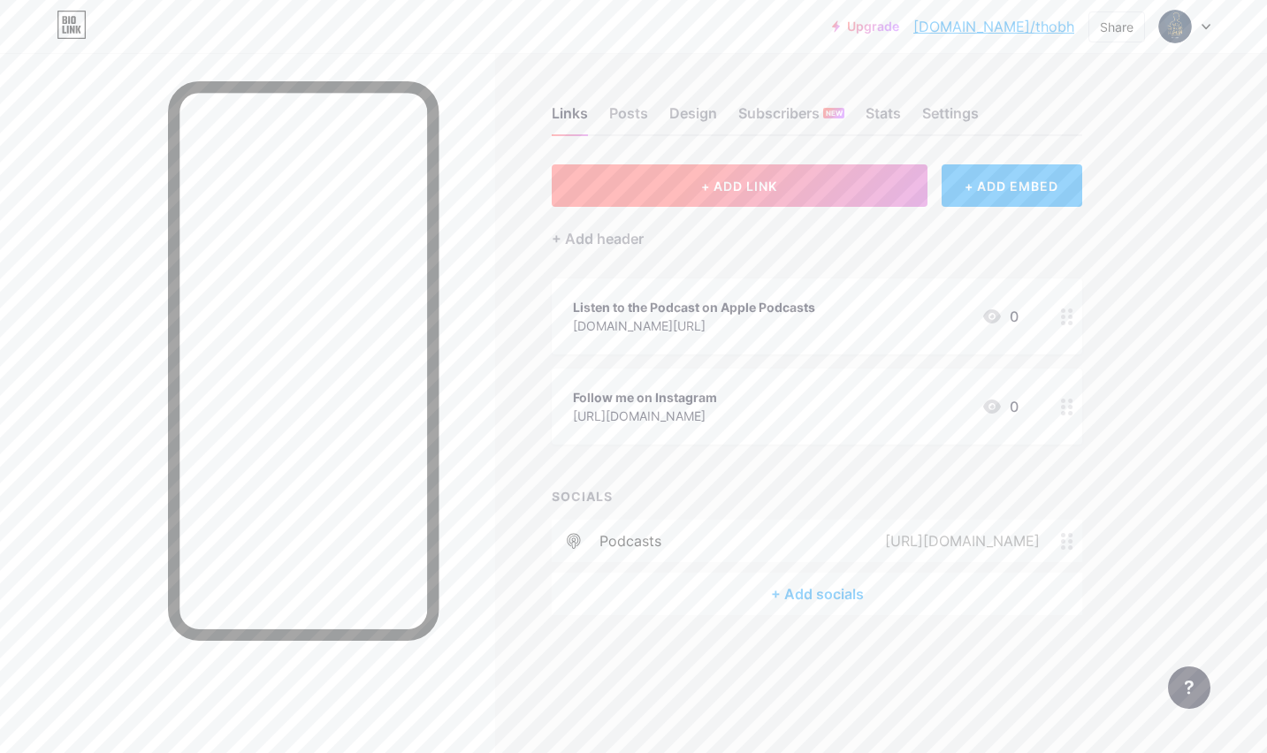
click at [758, 184] on span "+ ADD LINK" at bounding box center [739, 186] width 76 height 15
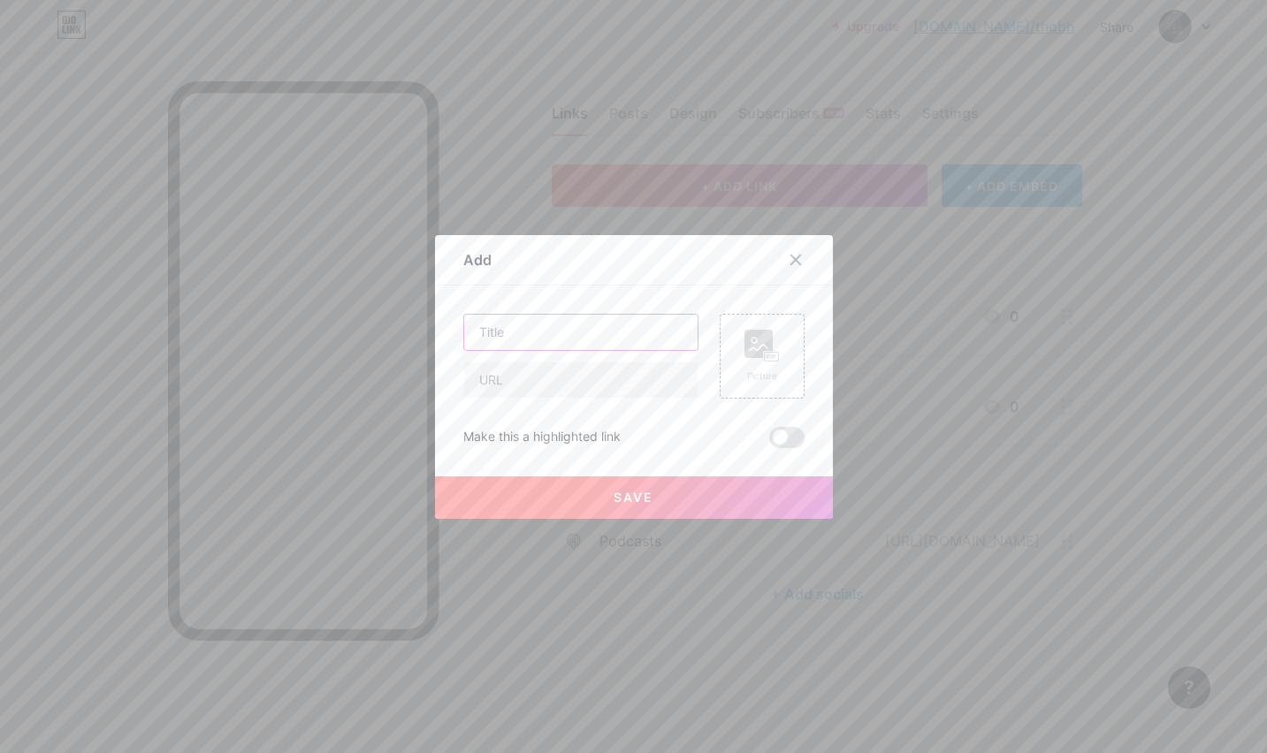
click at [549, 325] on input "text" at bounding box center [580, 332] width 233 height 35
type input "Spotify link coming soon..."
click at [498, 400] on div "Spotify link coming soon... Picture Make this a highlighted link Save" at bounding box center [633, 381] width 341 height 134
click at [508, 387] on input "text" at bounding box center [580, 380] width 233 height 35
click at [551, 475] on div "Save" at bounding box center [634, 483] width 398 height 71
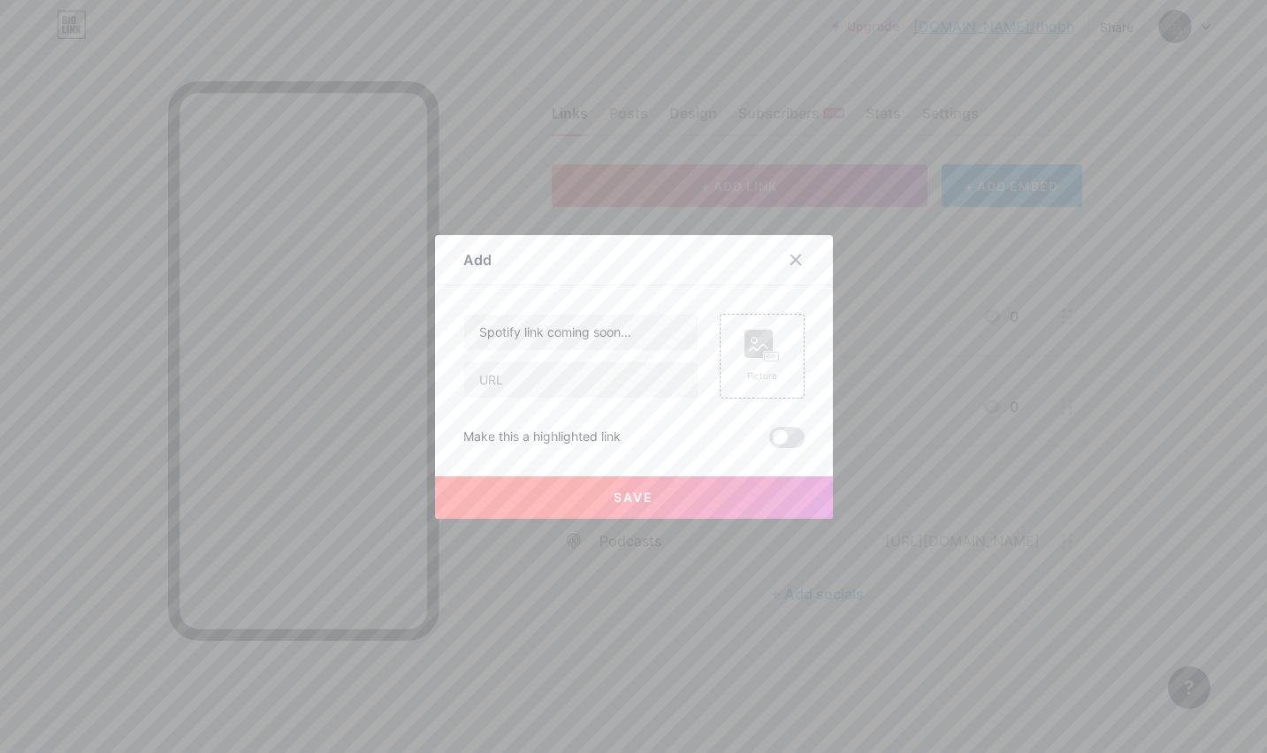
click at [551, 492] on button "Save" at bounding box center [634, 498] width 398 height 42
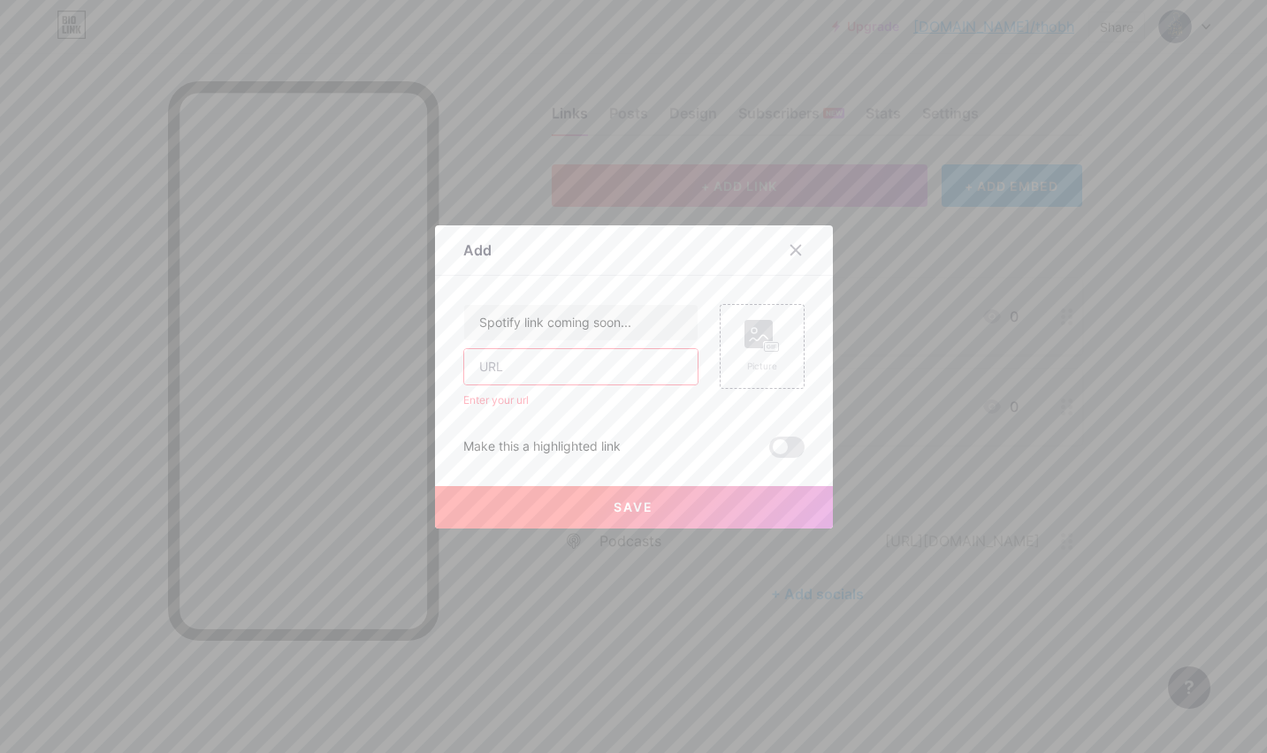
click at [603, 371] on input "text" at bounding box center [580, 366] width 233 height 35
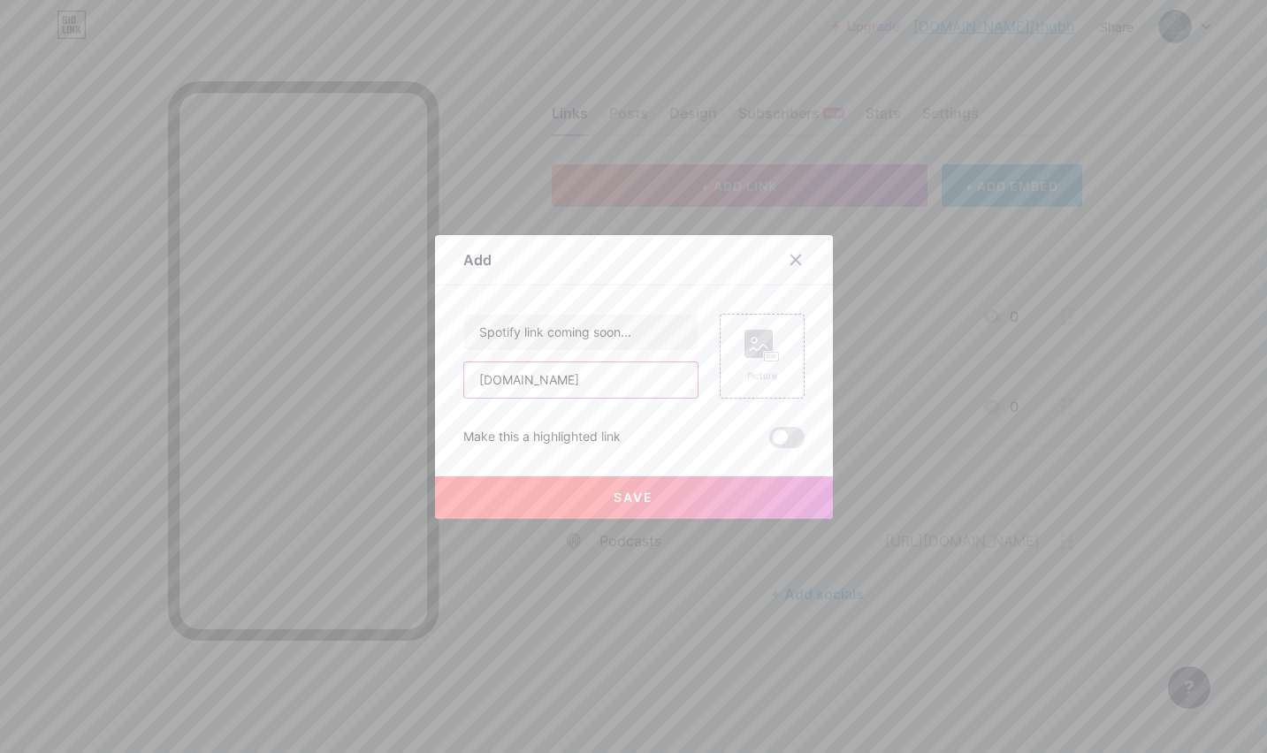
type input "[DOMAIN_NAME]"
click at [644, 439] on div "Make this a highlighted link" at bounding box center [633, 437] width 341 height 21
click at [637, 486] on button "Save" at bounding box center [634, 498] width 398 height 42
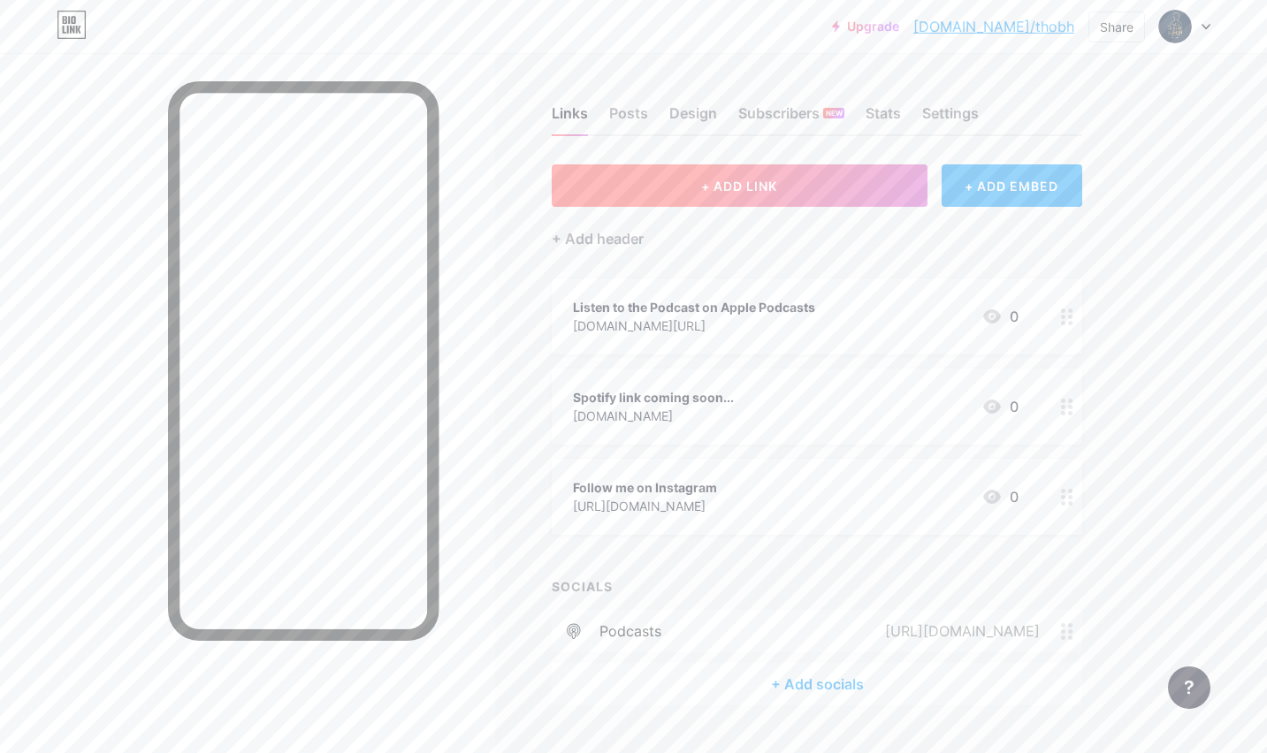
click at [782, 191] on button "+ ADD LINK" at bounding box center [740, 185] width 376 height 42
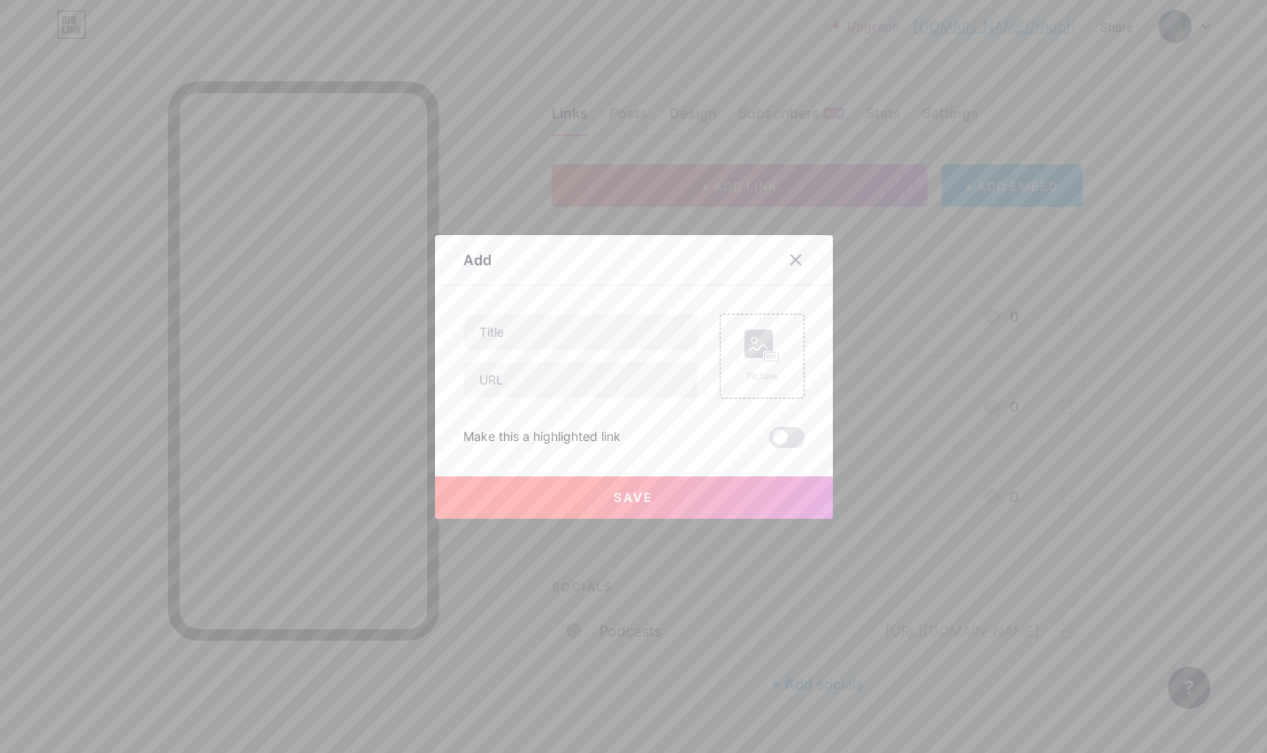
click at [590, 352] on div at bounding box center [580, 356] width 235 height 85
click at [590, 335] on input "text" at bounding box center [580, 332] width 233 height 35
type input "Watch the Podcast on YouTube"
click at [489, 393] on input "text" at bounding box center [580, 380] width 233 height 35
click at [787, 379] on div "Picture" at bounding box center [762, 356] width 85 height 85
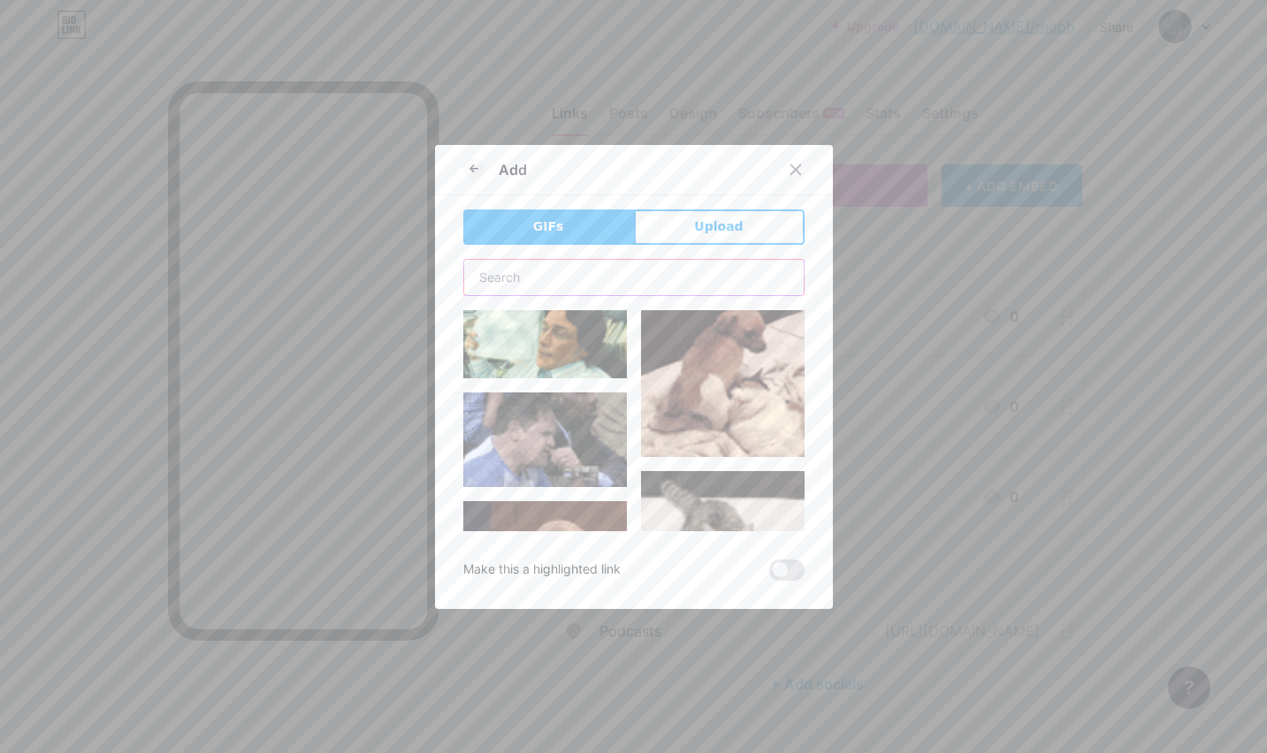
click at [630, 288] on input "text" at bounding box center [634, 277] width 340 height 35
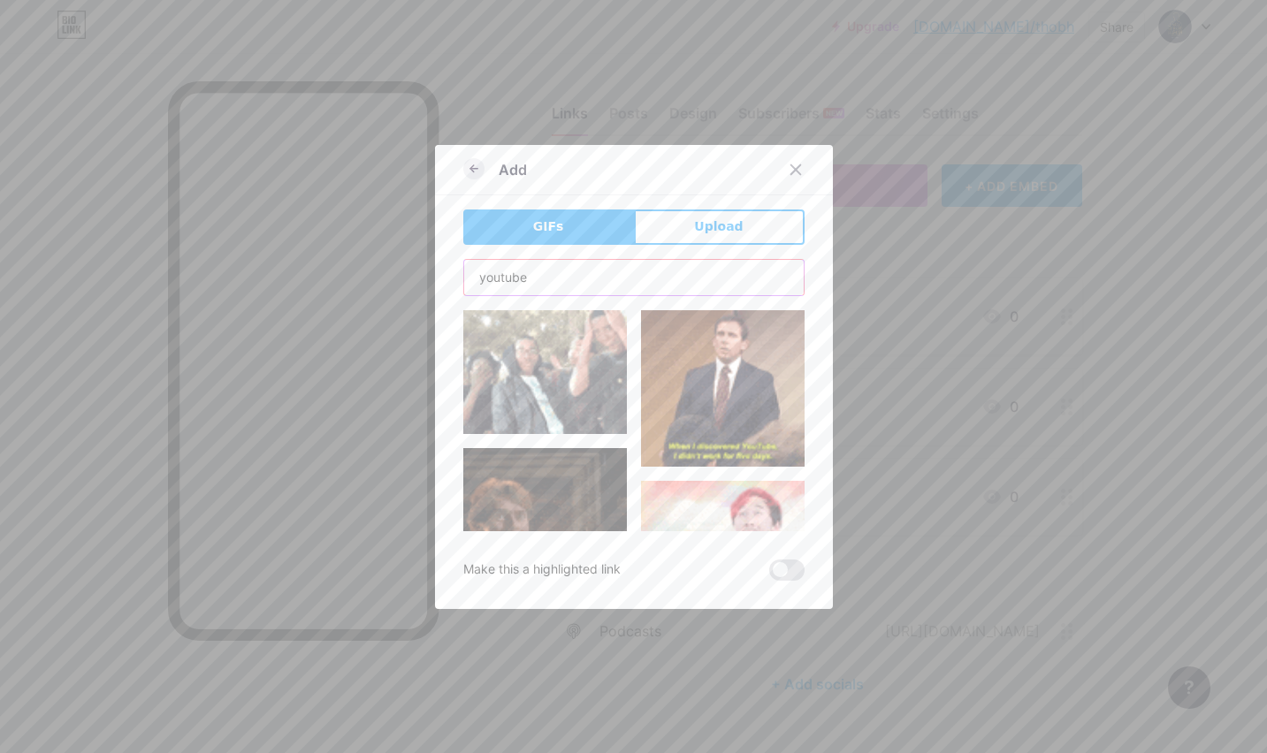
type input "youtube"
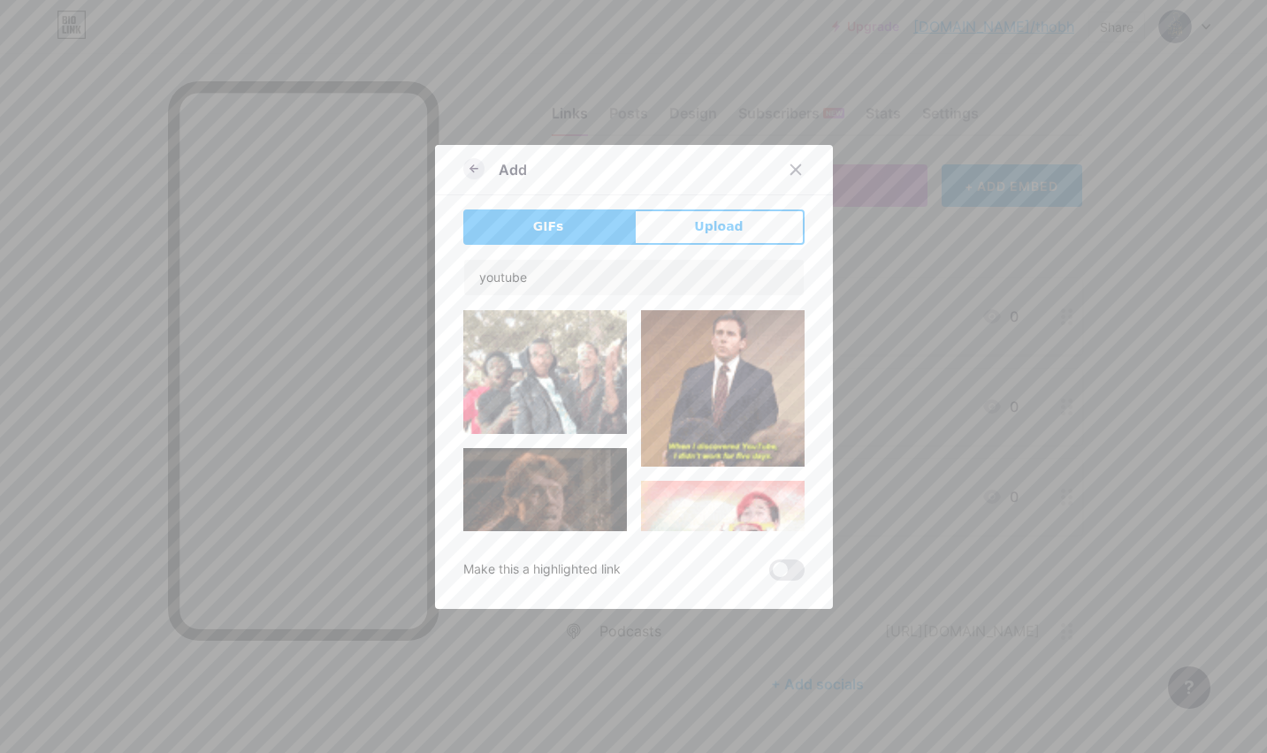
click at [477, 159] on icon at bounding box center [473, 168] width 21 height 21
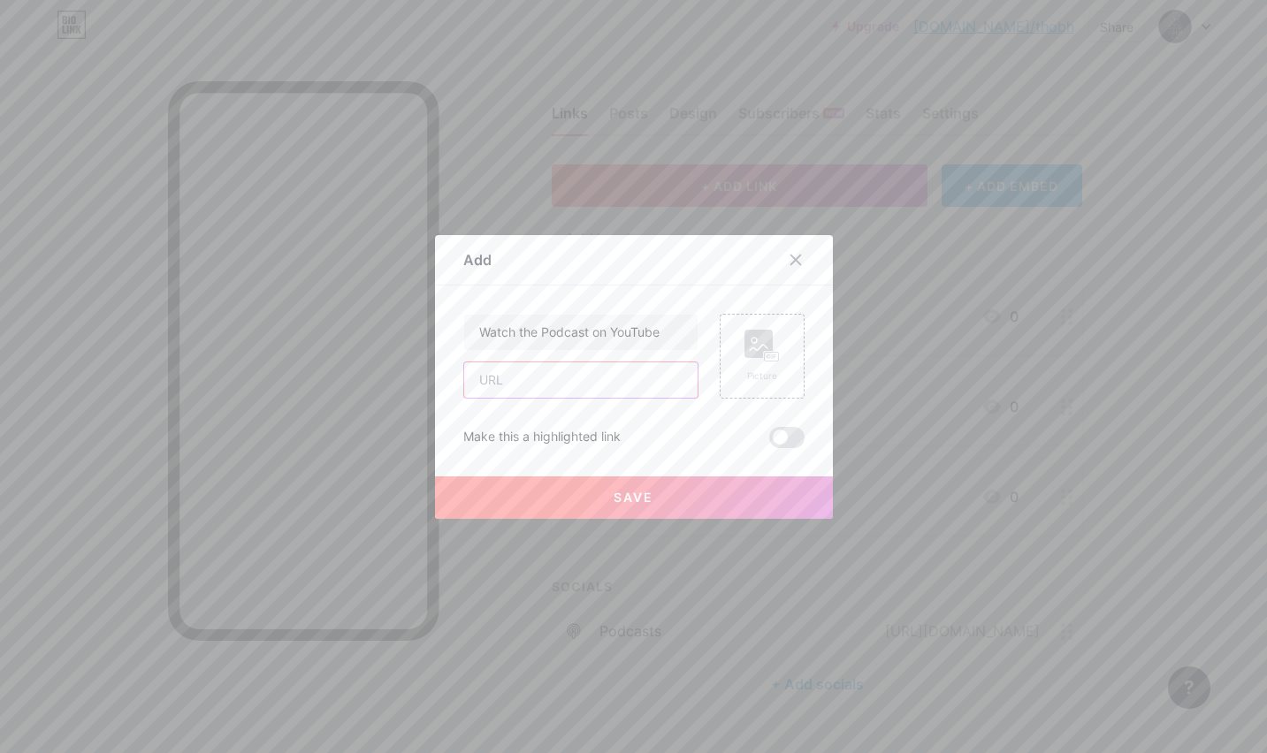
click at [635, 383] on input "text" at bounding box center [580, 380] width 233 height 35
paste input "[URL][DOMAIN_NAME]"
type input "[URL][DOMAIN_NAME]"
click at [658, 503] on button "Save" at bounding box center [634, 498] width 398 height 42
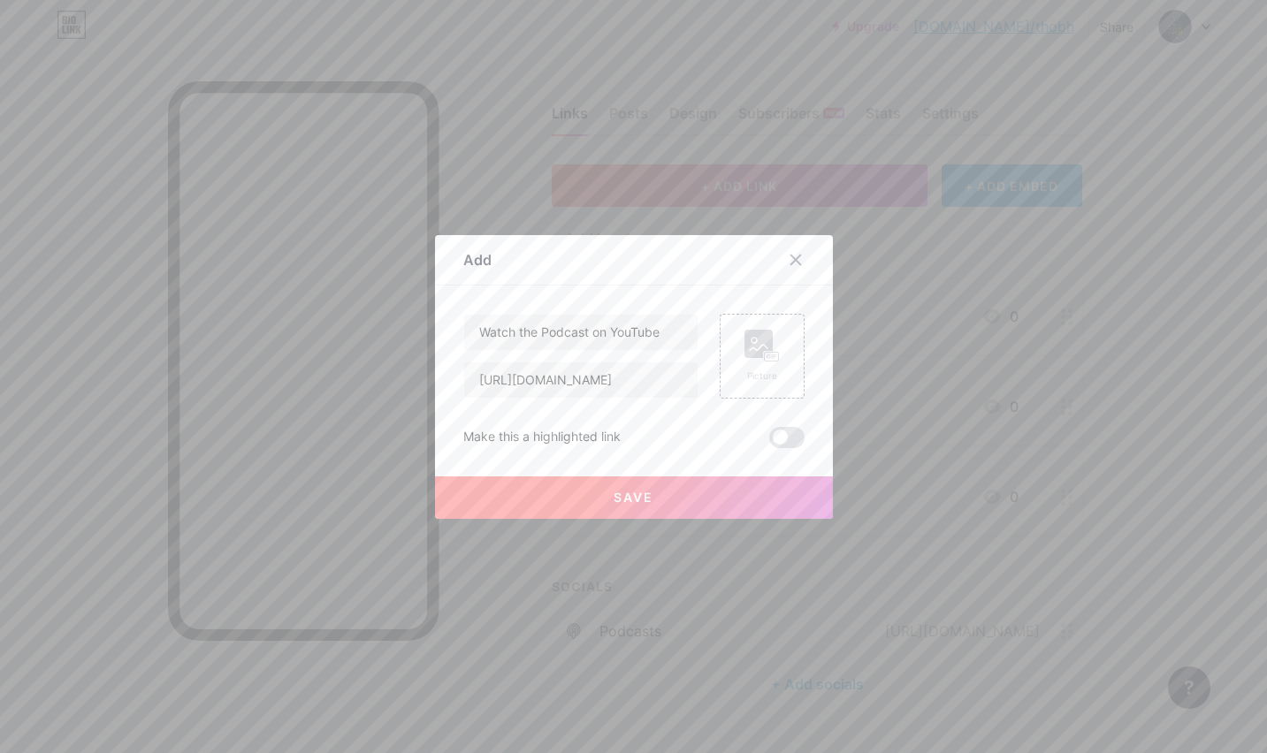
scroll to position [0, 0]
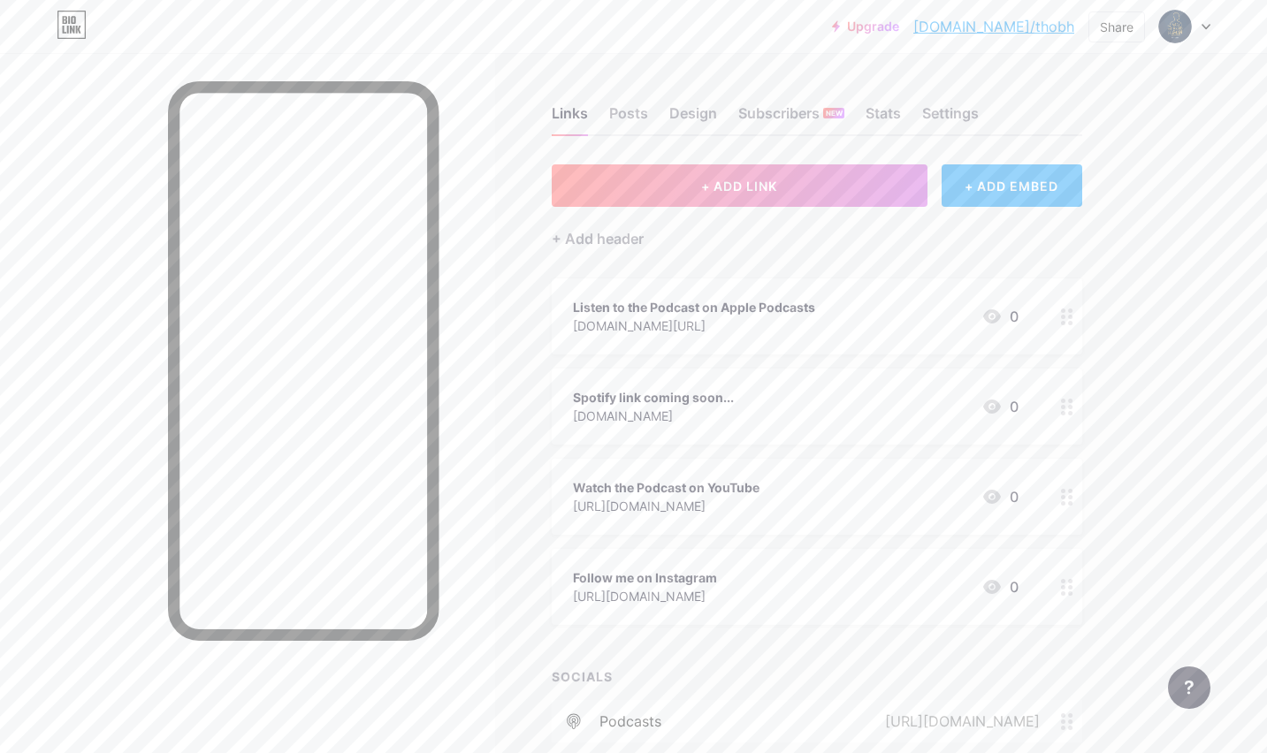
click at [760, 493] on div "Watch the Podcast on YouTube" at bounding box center [666, 487] width 187 height 19
click at [784, 404] on span at bounding box center [786, 405] width 35 height 21
click at [769, 410] on input "checkbox" at bounding box center [769, 410] width 0 height 0
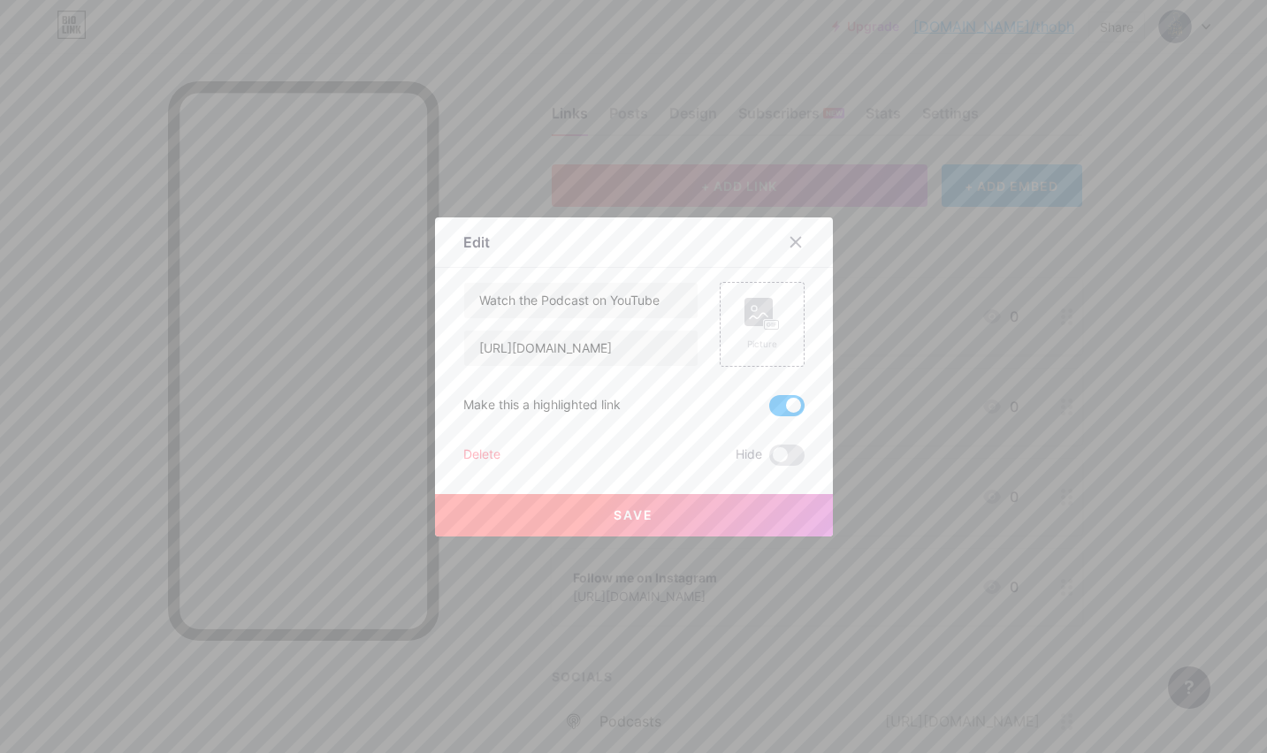
click at [697, 516] on button "Save" at bounding box center [634, 515] width 398 height 42
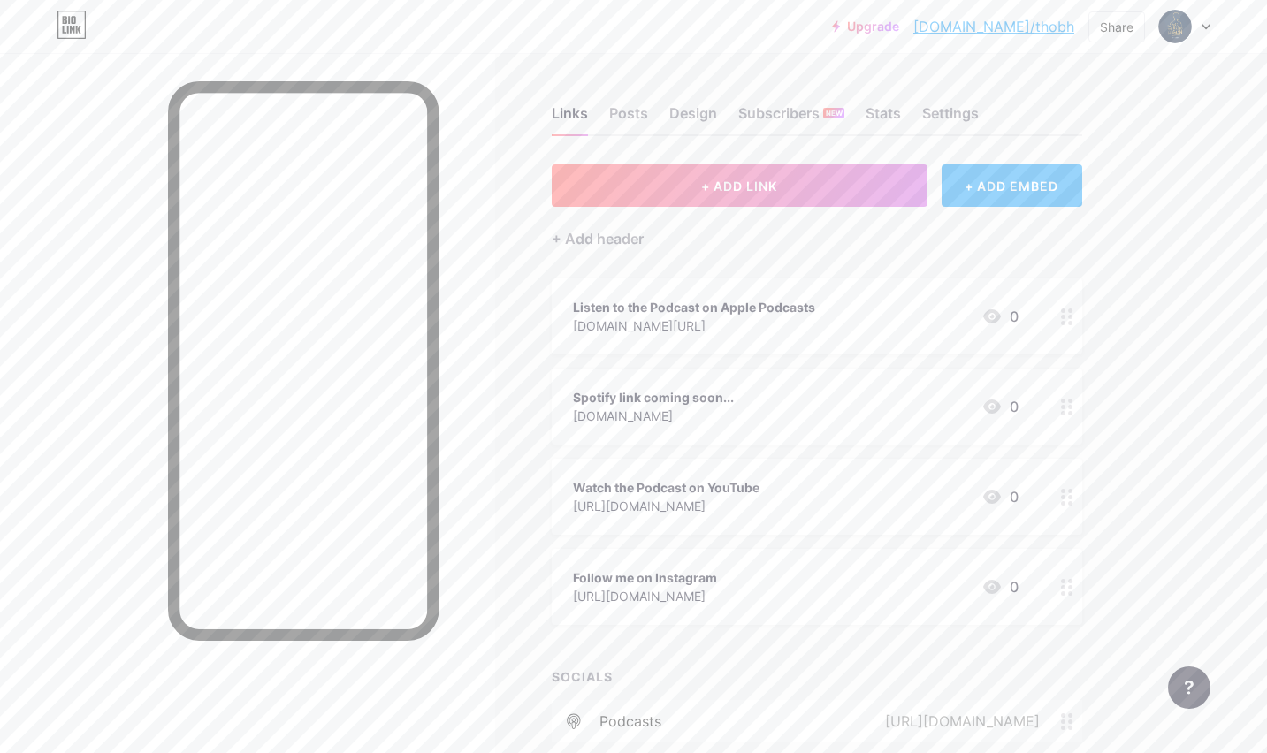
click at [717, 587] on div "[URL][DOMAIN_NAME]" at bounding box center [645, 596] width 144 height 19
click at [796, 239] on icon at bounding box center [796, 242] width 14 height 14
click at [1038, 34] on link "[DOMAIN_NAME]/thobh" at bounding box center [993, 26] width 161 height 21
